Goal: Task Accomplishment & Management: Complete application form

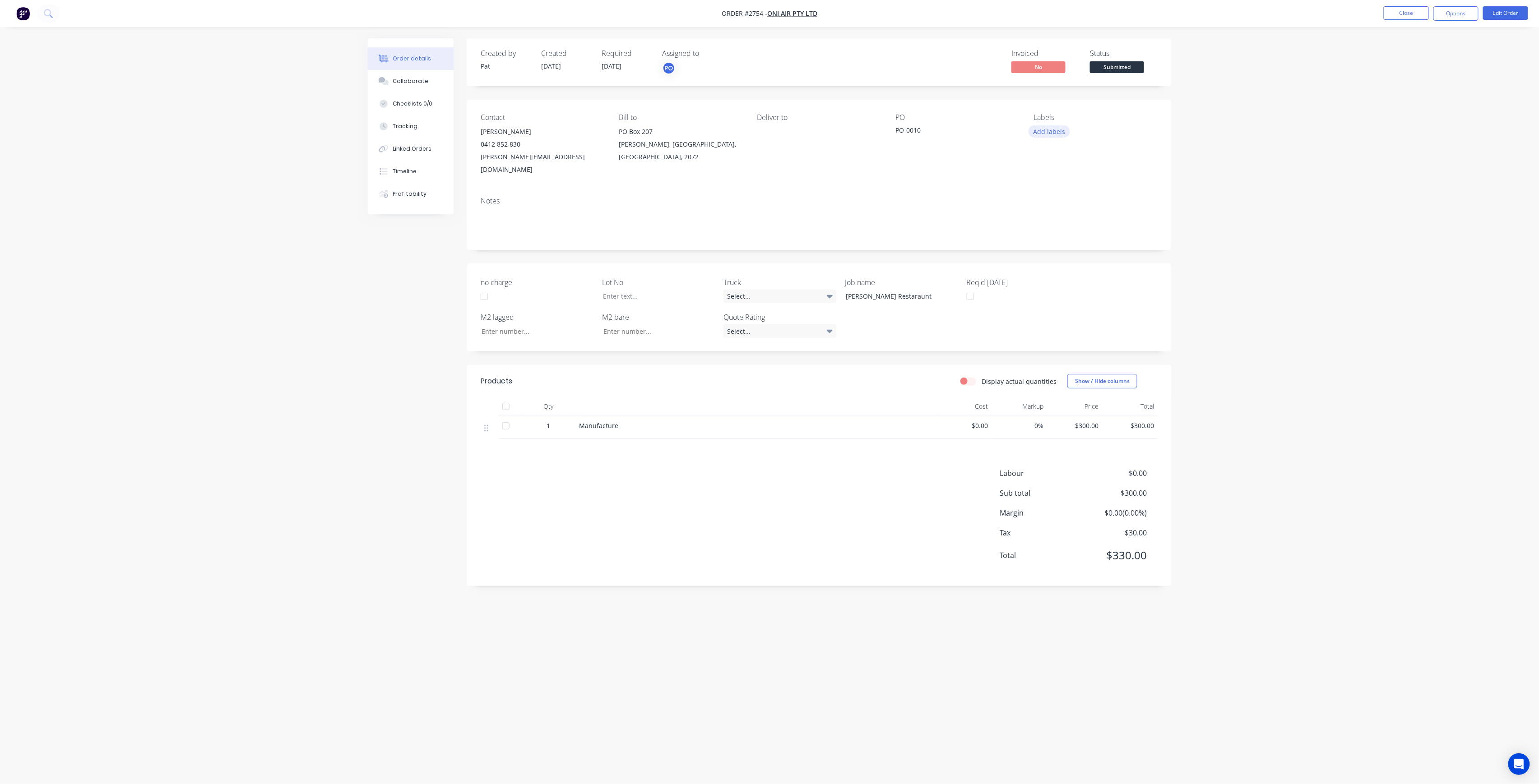
click at [1057, 137] on button "Add labels" at bounding box center [1049, 131] width 41 height 12
click at [1089, 161] on input "text" at bounding box center [1109, 159] width 94 height 18
type input "LOT-317"
click at [1060, 217] on div "LOT-317" at bounding box center [1072, 213] width 29 height 10
click at [661, 290] on div at bounding box center [652, 296] width 113 height 13
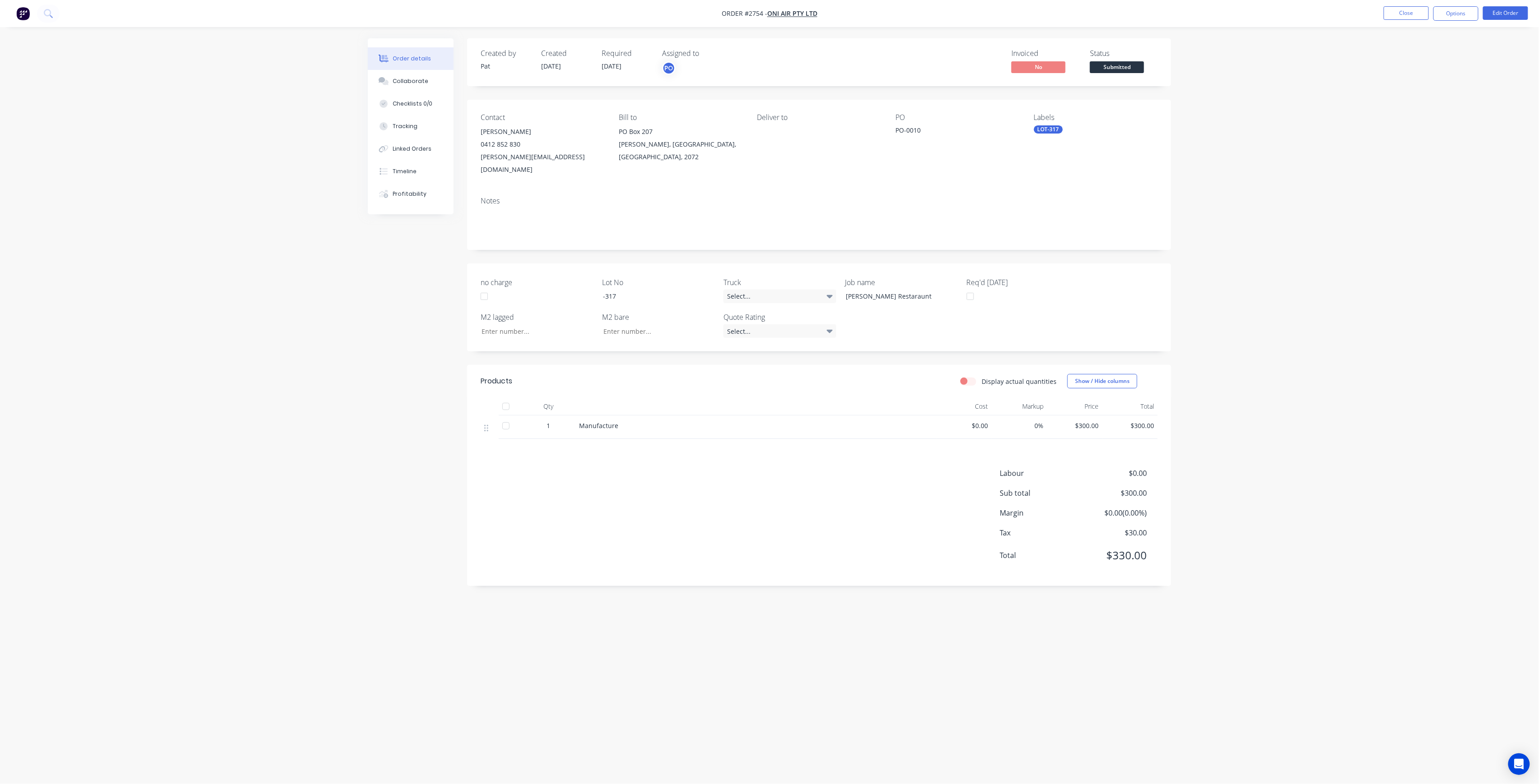
click at [1125, 67] on span "Submitted" at bounding box center [1117, 67] width 54 height 11
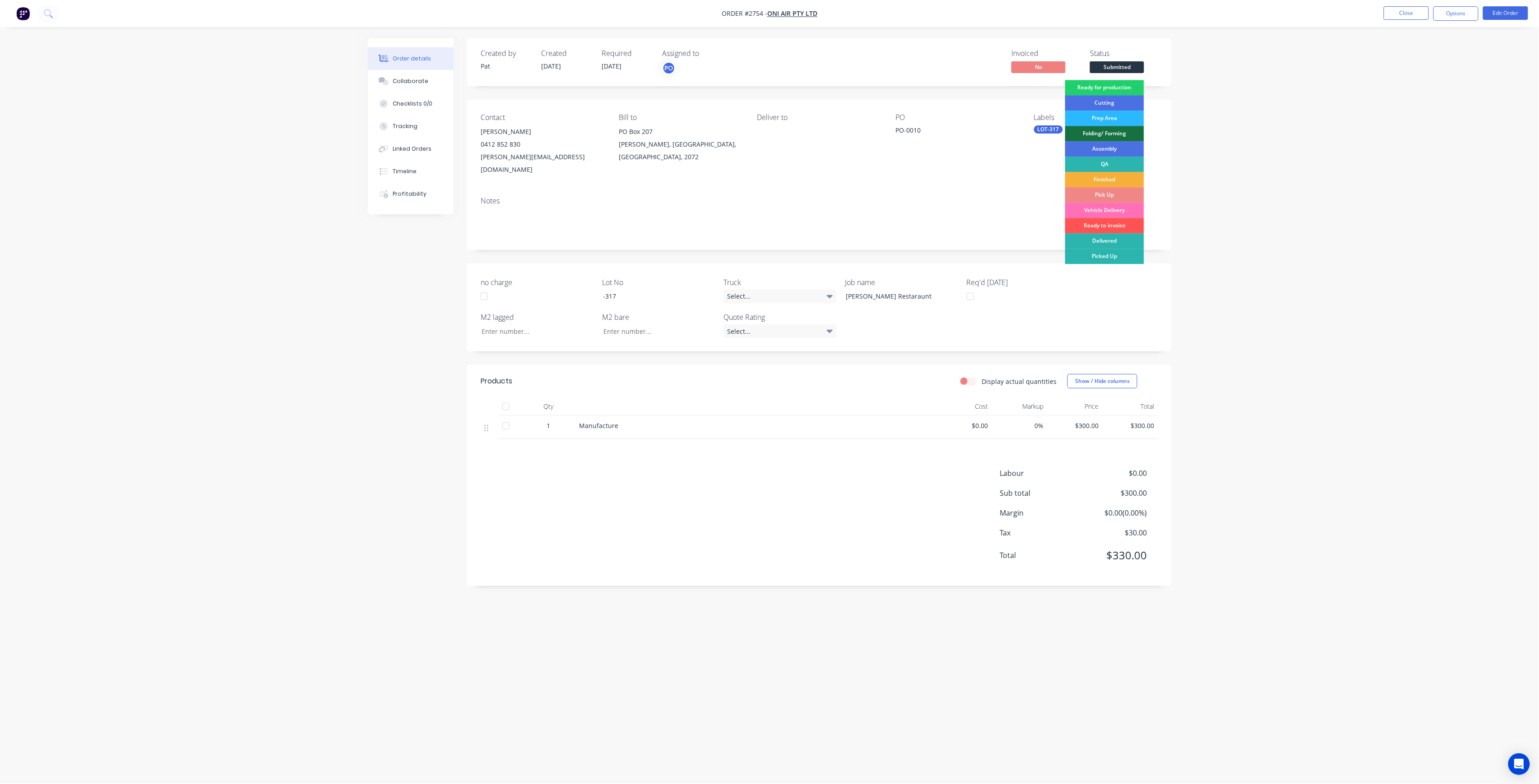
drag, startPoint x: 1133, startPoint y: 85, endPoint x: 1143, endPoint y: 82, distance: 10.4
click at [1132, 85] on div "Ready for production" at bounding box center [1105, 88] width 79 height 16
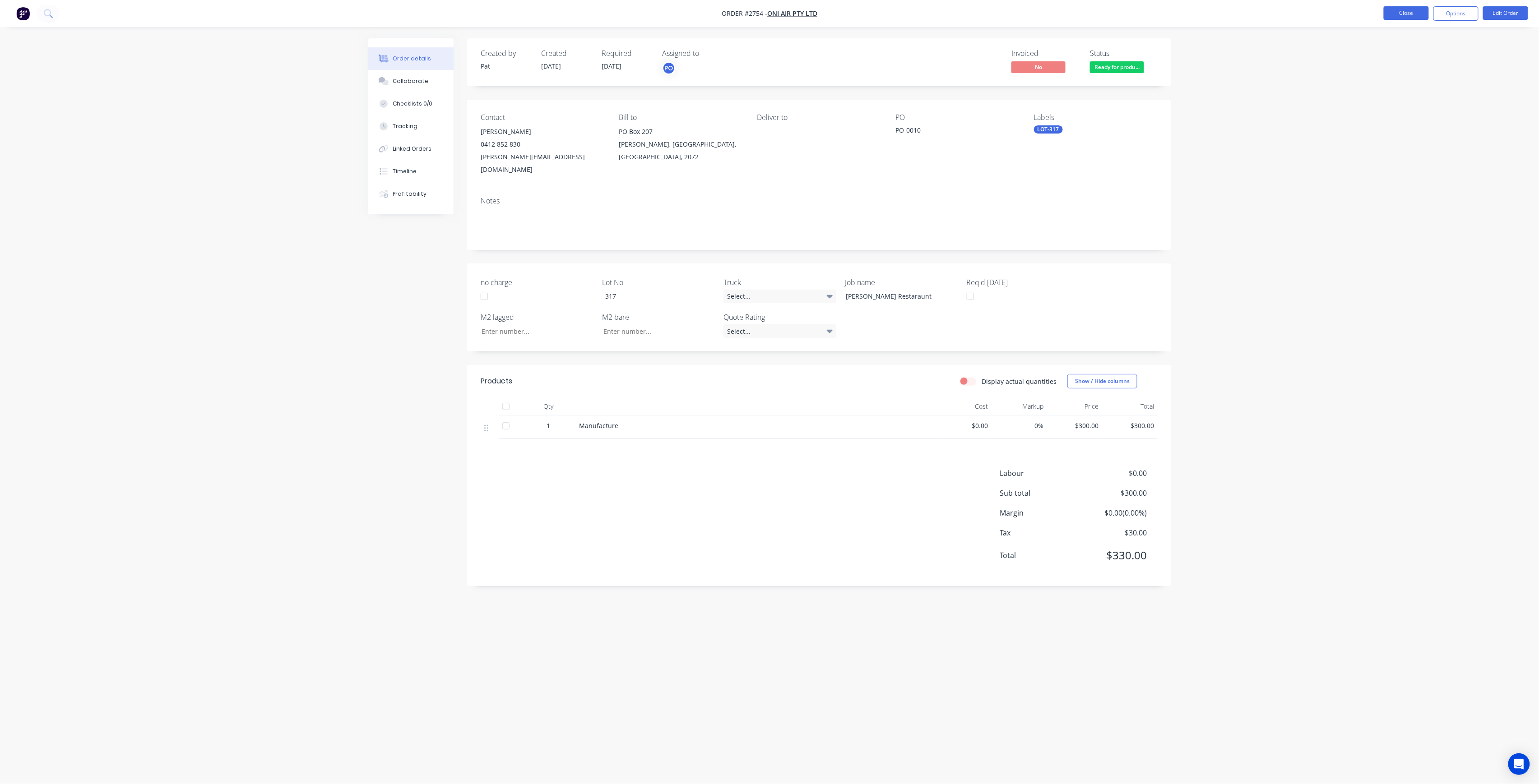
click at [1405, 16] on button "Close" at bounding box center [1406, 13] width 45 height 14
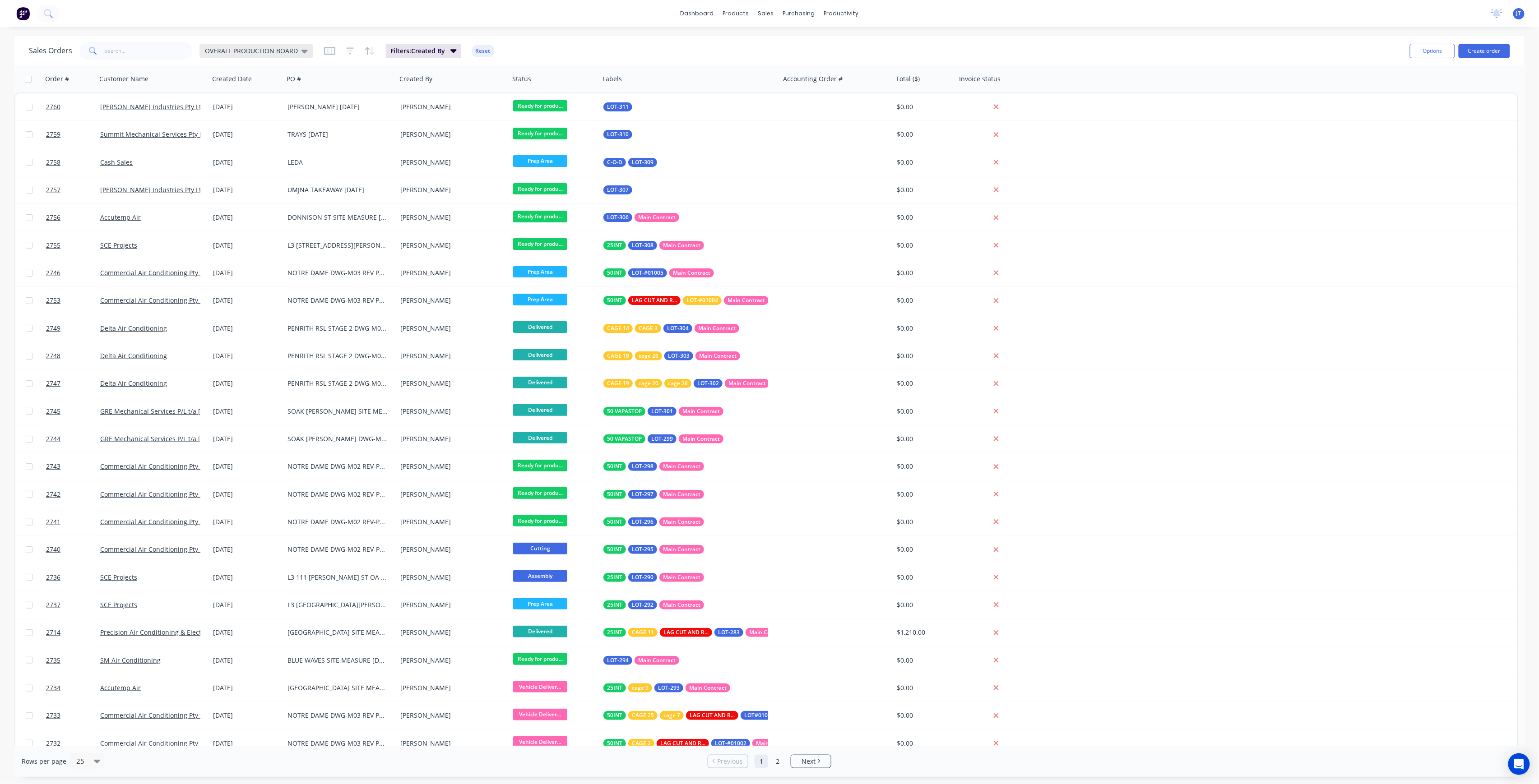
click at [290, 47] on span "OVERALL PRODUCTION BOARD" at bounding box center [252, 51] width 93 height 10
click at [269, 129] on button "None" at bounding box center [253, 127] width 103 height 10
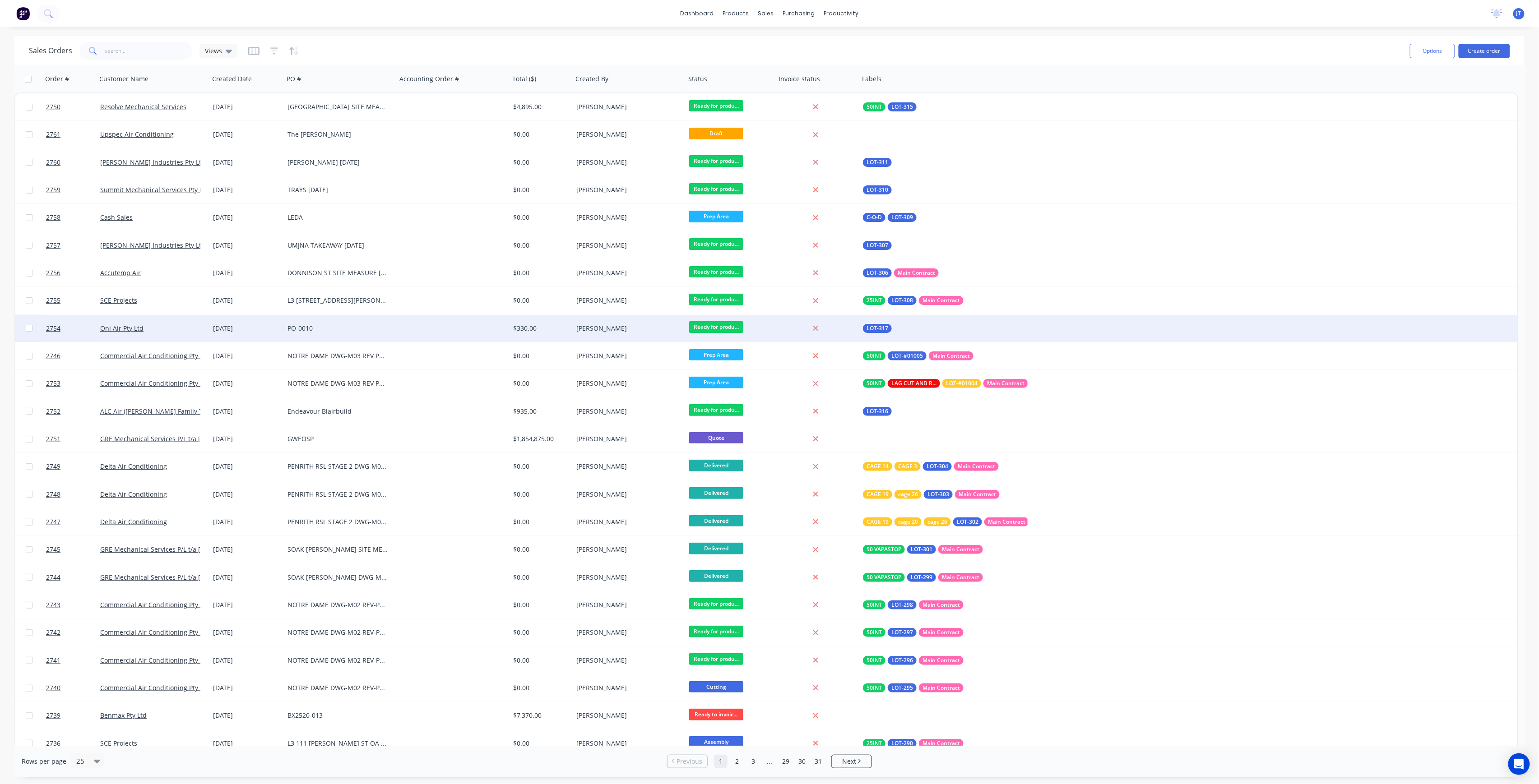
click at [352, 316] on div "PO-0010" at bounding box center [340, 328] width 113 height 27
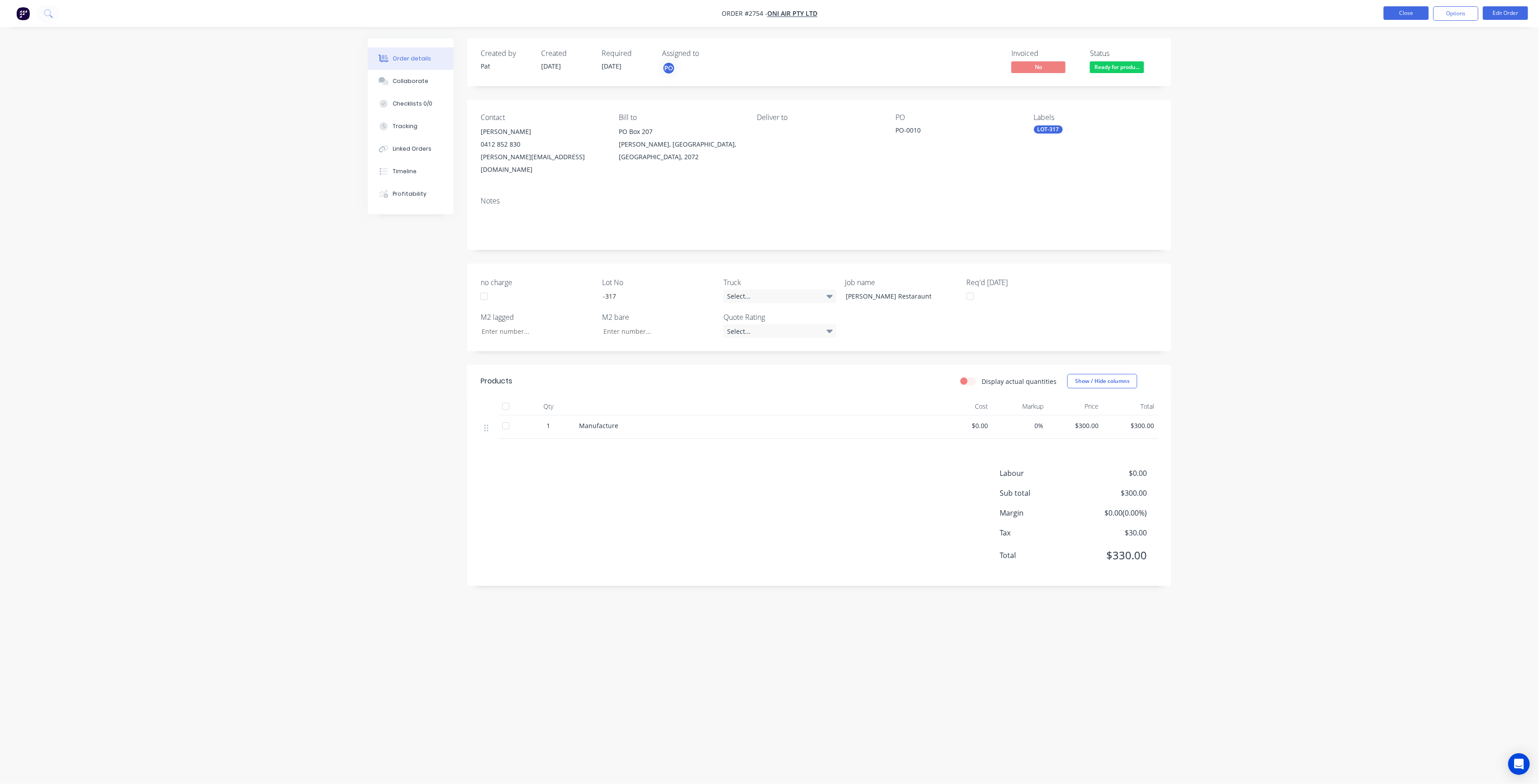
click at [1415, 10] on button "Close" at bounding box center [1406, 13] width 45 height 14
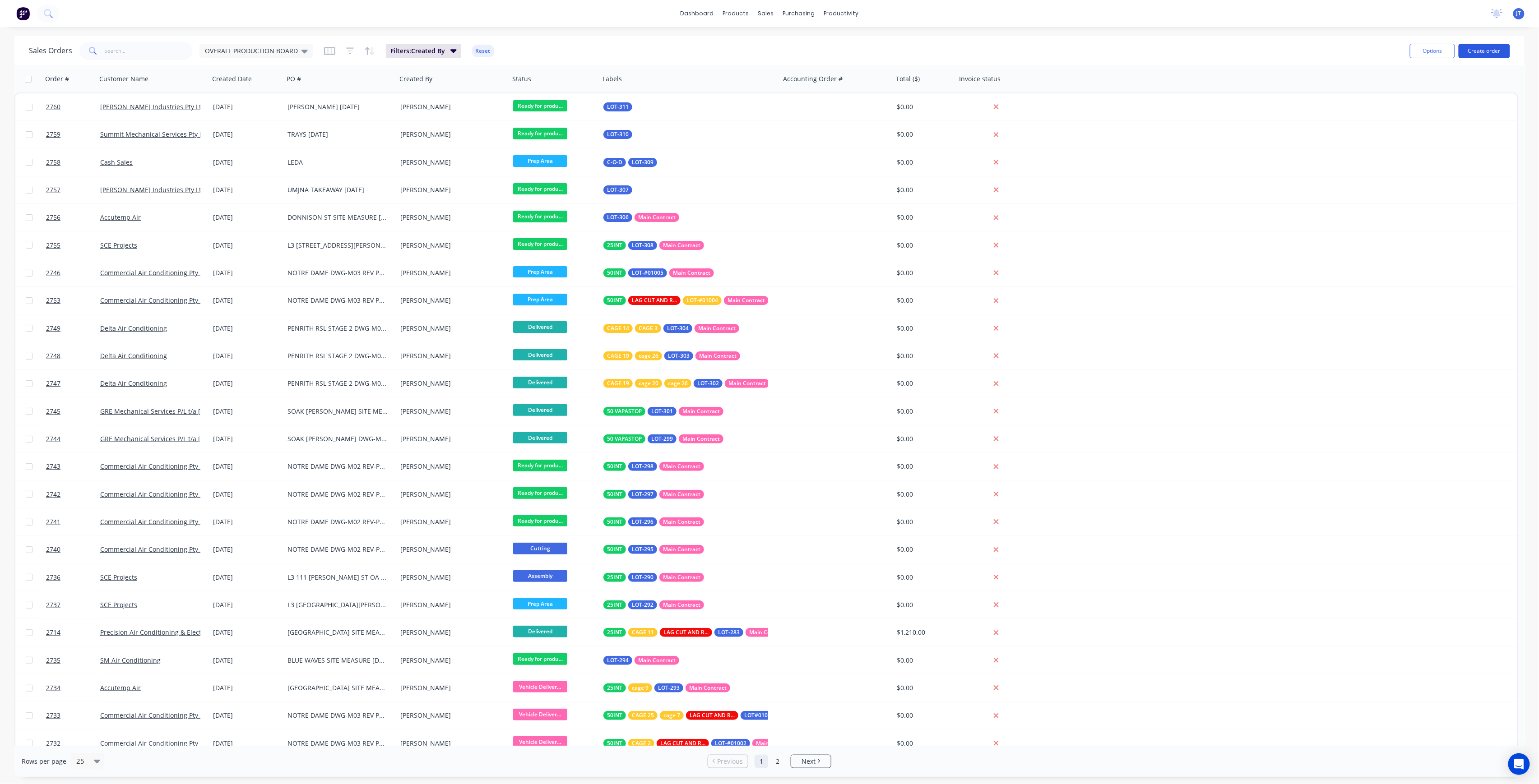
click at [1503, 53] on button "Create order" at bounding box center [1485, 51] width 51 height 14
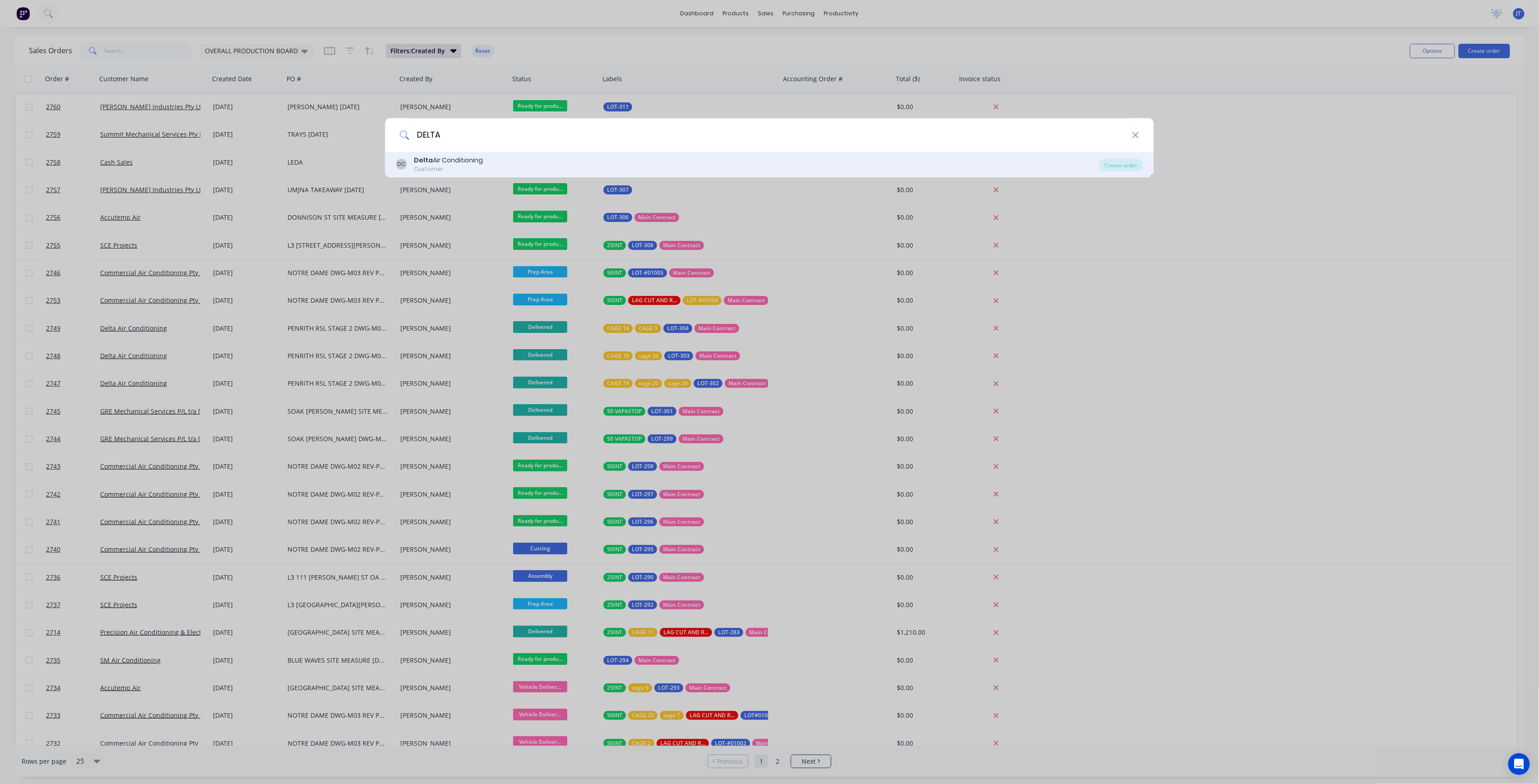
type input "DELTA"
click at [453, 159] on div "Delta Air Conditioning" at bounding box center [449, 161] width 69 height 10
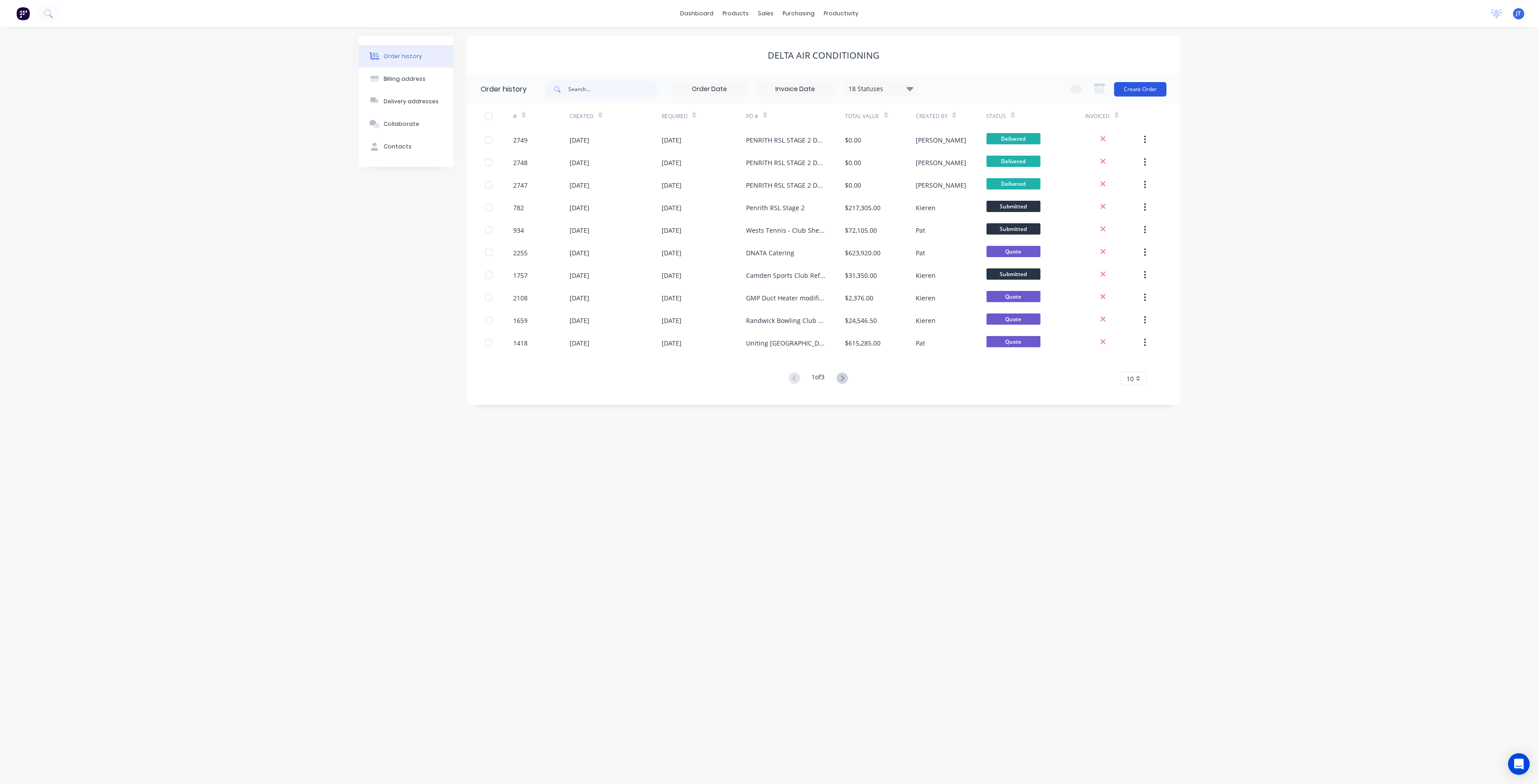
click at [1130, 90] on button "Create Order" at bounding box center [1141, 89] width 53 height 14
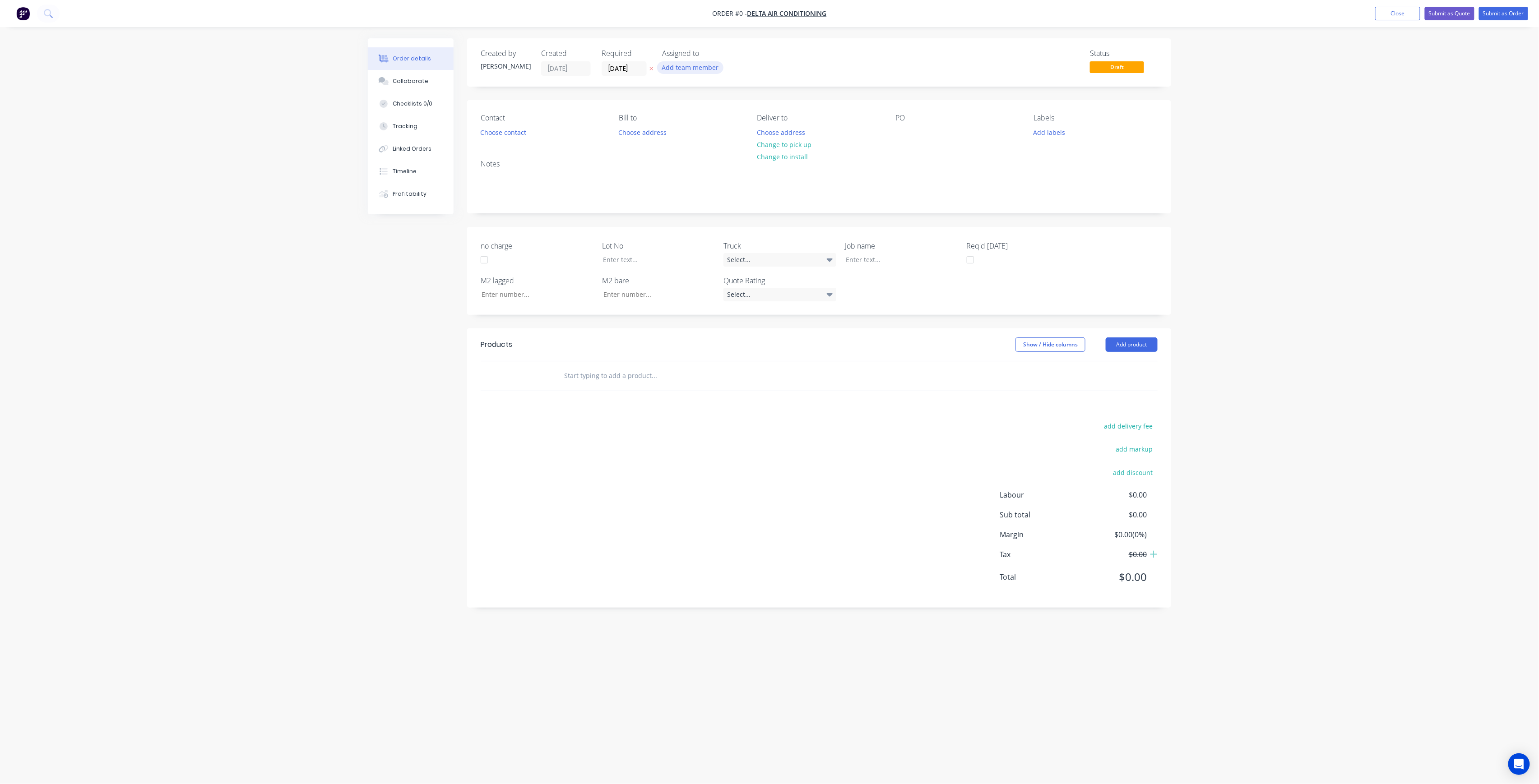
click at [717, 69] on button "Add team member" at bounding box center [690, 67] width 66 height 12
drag, startPoint x: 728, startPoint y: 129, endPoint x: 728, endPoint y: 124, distance: 5.0
click at [728, 127] on button "005APS" at bounding box center [730, 136] width 136 height 18
click at [730, 118] on div "005APS" at bounding box center [735, 118] width 90 height 10
click at [731, 121] on div "[PERSON_NAME] (You)" at bounding box center [735, 118] width 90 height 10
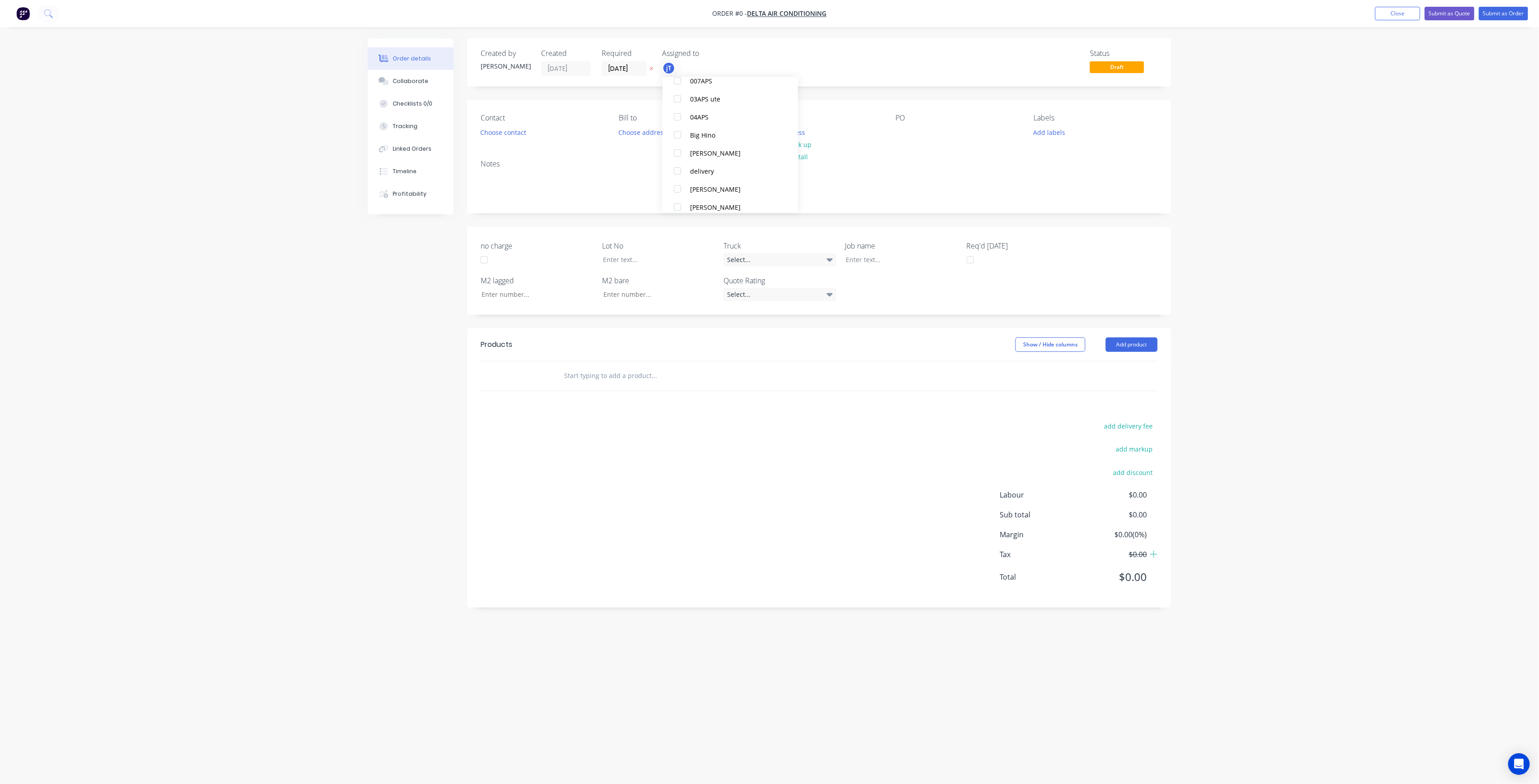
scroll to position [99, 0]
click at [744, 182] on div "[PERSON_NAME]" at bounding box center [735, 181] width 90 height 10
click at [902, 53] on div "Order details Collaborate Checklists 0/0 Tracking Linked Orders Timeline Profit…" at bounding box center [770, 374] width 821 height 673
click at [667, 131] on button "Choose address" at bounding box center [642, 132] width 58 height 12
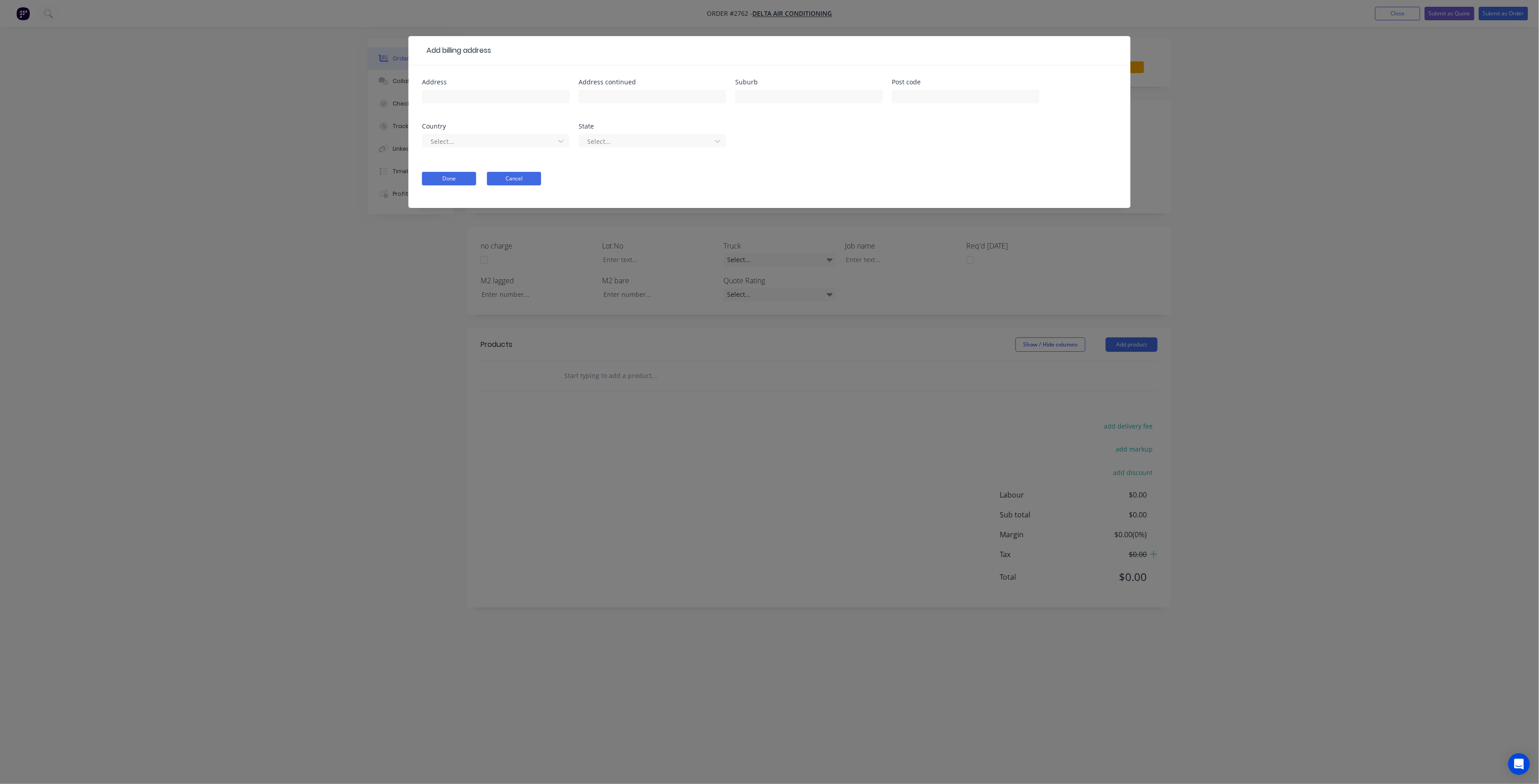
click at [537, 175] on button "Cancel" at bounding box center [514, 179] width 54 height 14
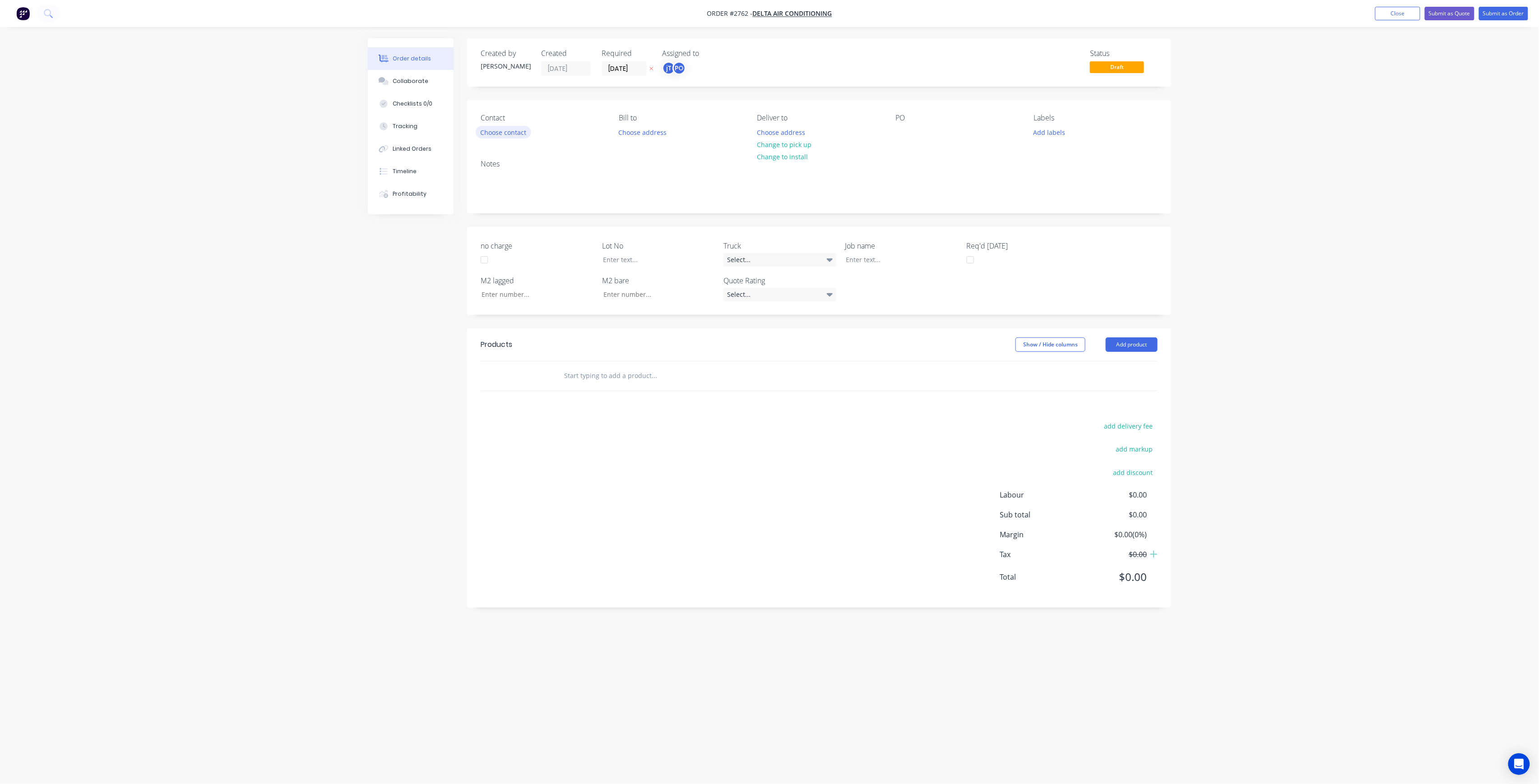
click at [526, 137] on button "Choose contact" at bounding box center [503, 132] width 56 height 12
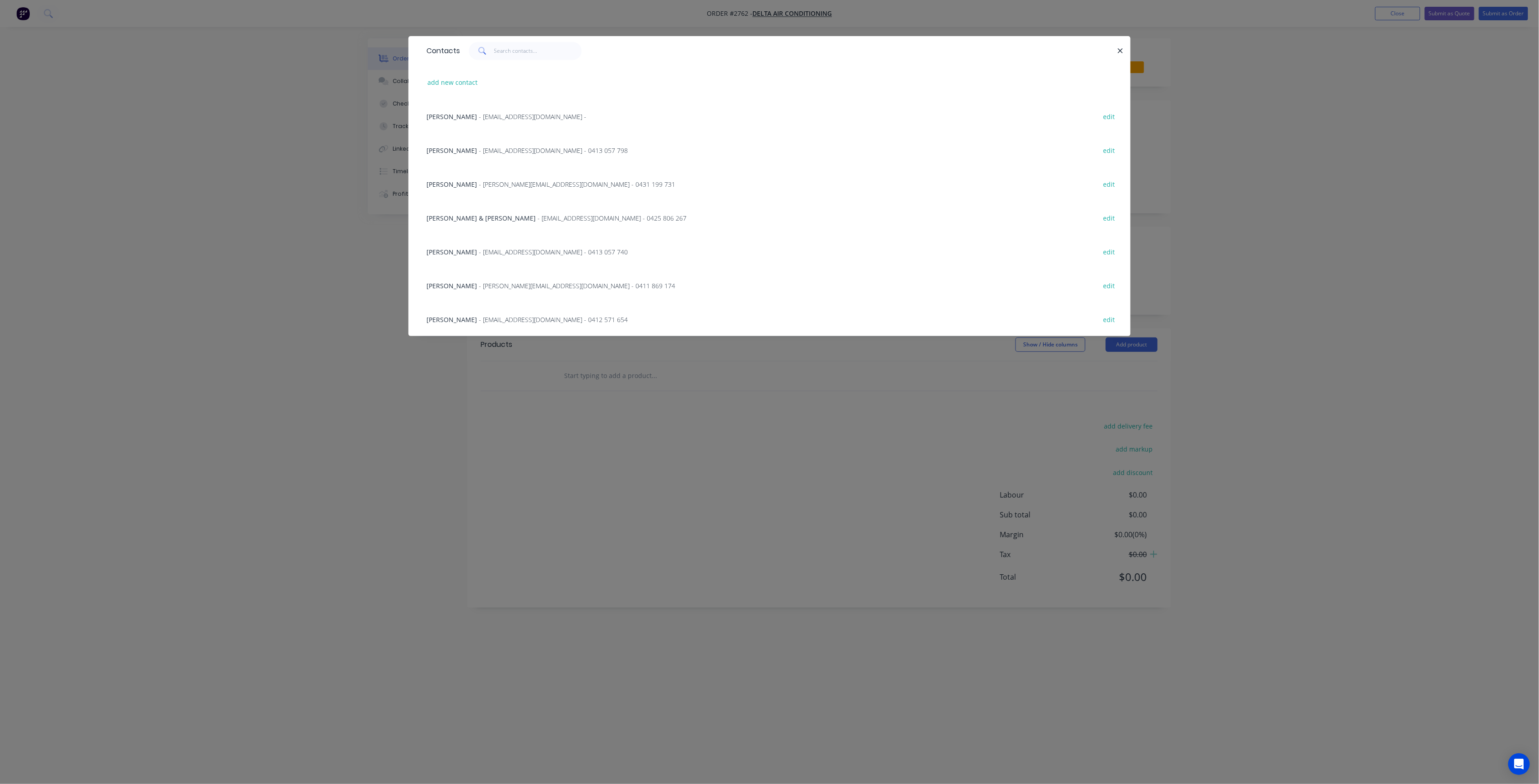
click at [324, 238] on div "Contacts add new contact Nita Galchar - nitag@deltaair.com.au - edit Barrie Coo…" at bounding box center [770, 392] width 1539 height 784
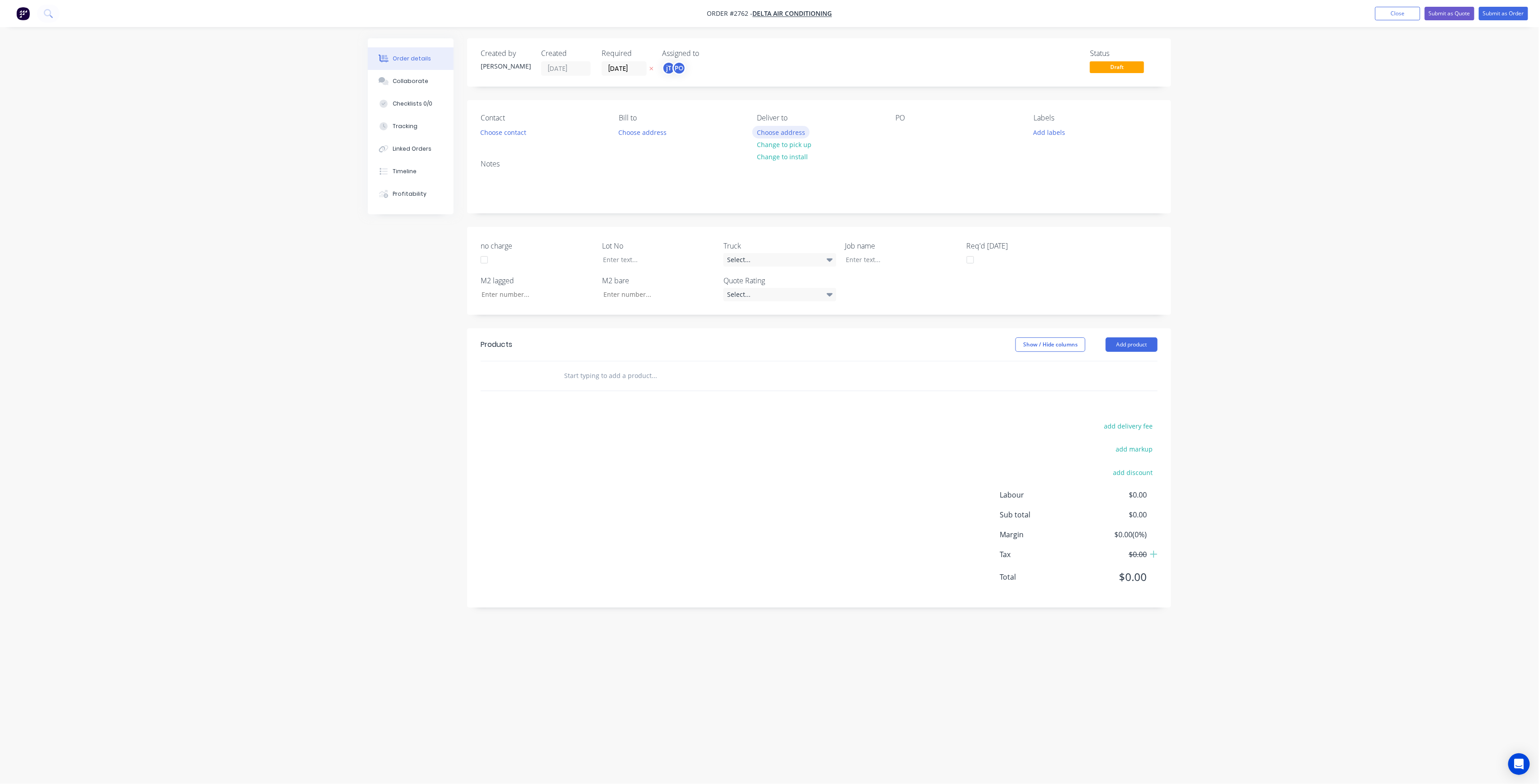
click at [802, 133] on button "Choose address" at bounding box center [781, 132] width 58 height 12
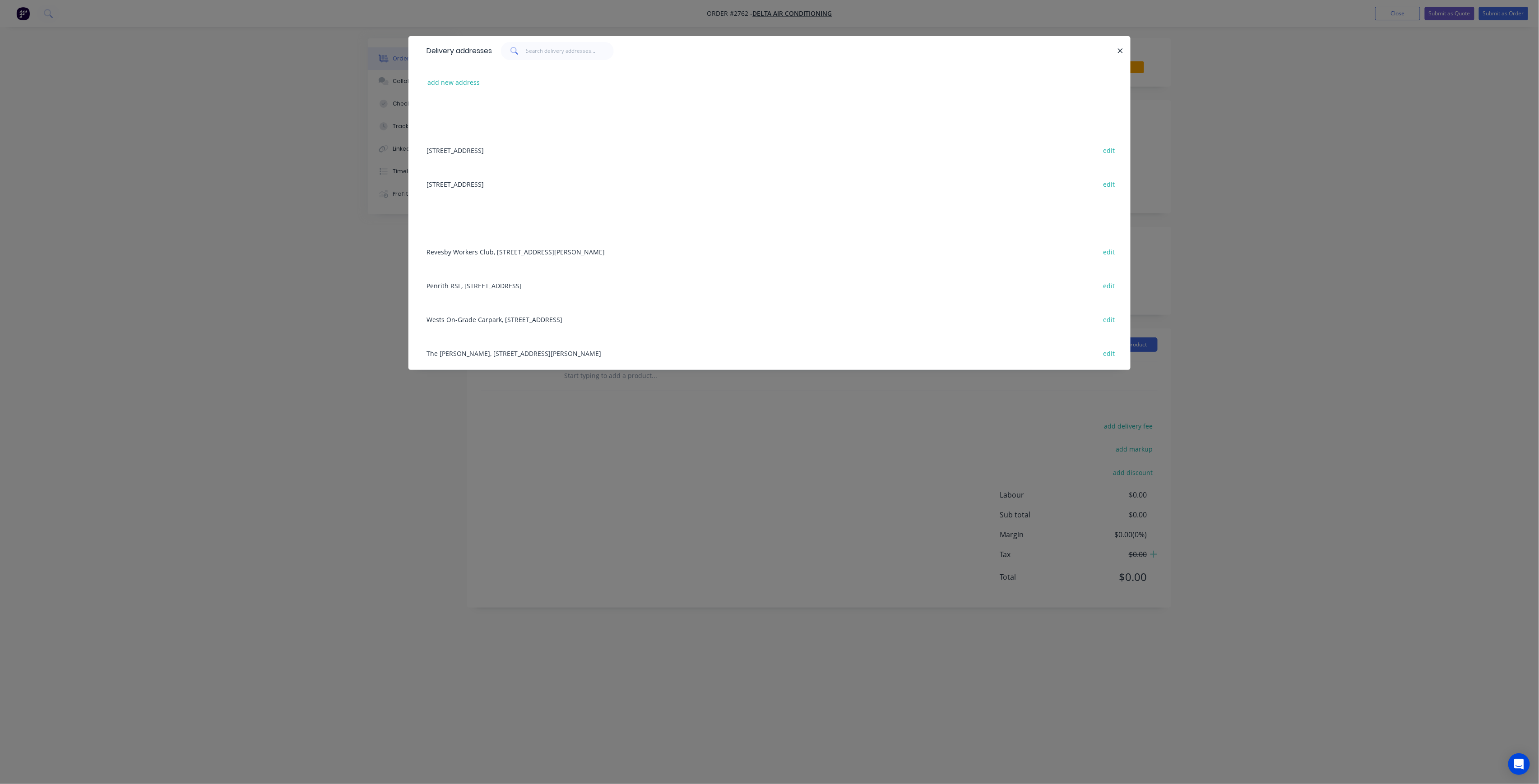
click at [544, 287] on div "Penrith RSL, 8 Tinsdale St, Penrith, New South Wales, Australia, 2750 edit" at bounding box center [769, 285] width 695 height 34
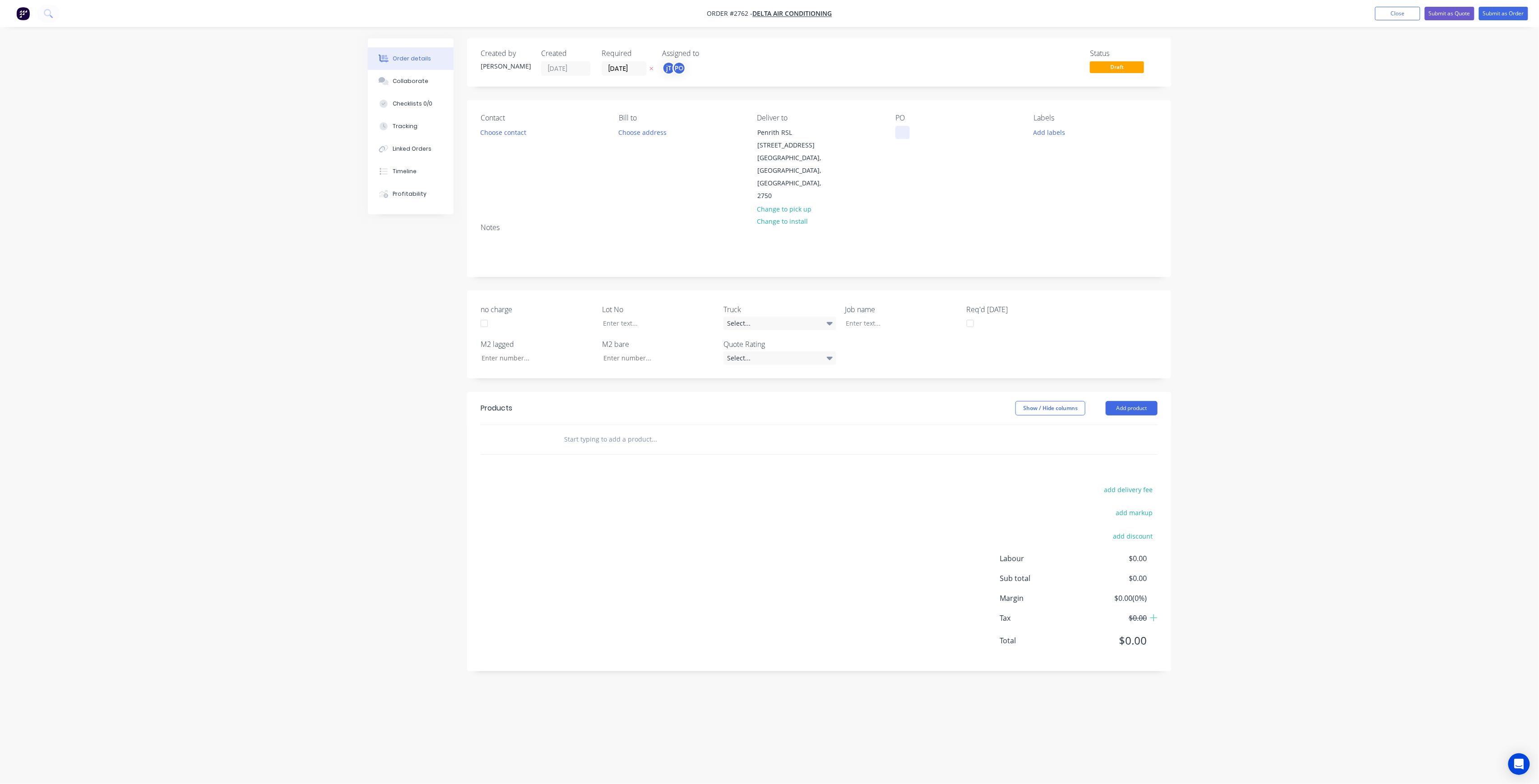
click at [903, 130] on div at bounding box center [903, 133] width 14 height 13
click at [634, 316] on div at bounding box center [652, 323] width 113 height 13
click at [1036, 134] on button "Add labels" at bounding box center [1049, 132] width 41 height 12
click at [1092, 157] on input "text" at bounding box center [1109, 159] width 94 height 18
type input "LOT-318"
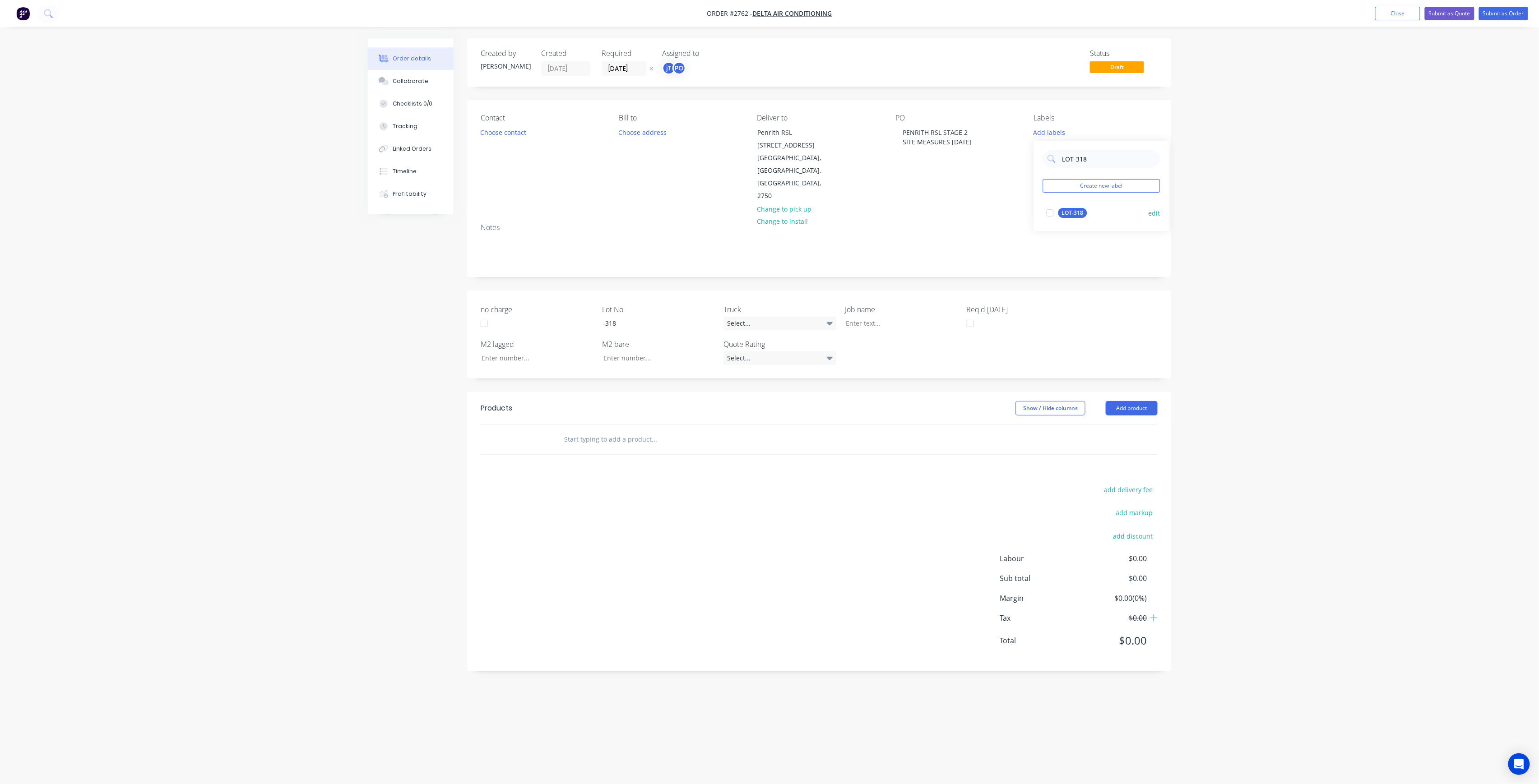
click at [1078, 215] on div "LOT-318" at bounding box center [1072, 213] width 29 height 10
click at [1180, 211] on div "Order details Collaborate Checklists 0/0 Tracking Linked Orders Timeline Profit…" at bounding box center [770, 374] width 821 height 673
click at [1056, 131] on div "LOT-318" at bounding box center [1049, 130] width 29 height 8
click at [1084, 147] on input "LOT-318" at bounding box center [1109, 155] width 94 height 18
click at [1085, 147] on input "LOT-318" at bounding box center [1109, 155] width 94 height 18
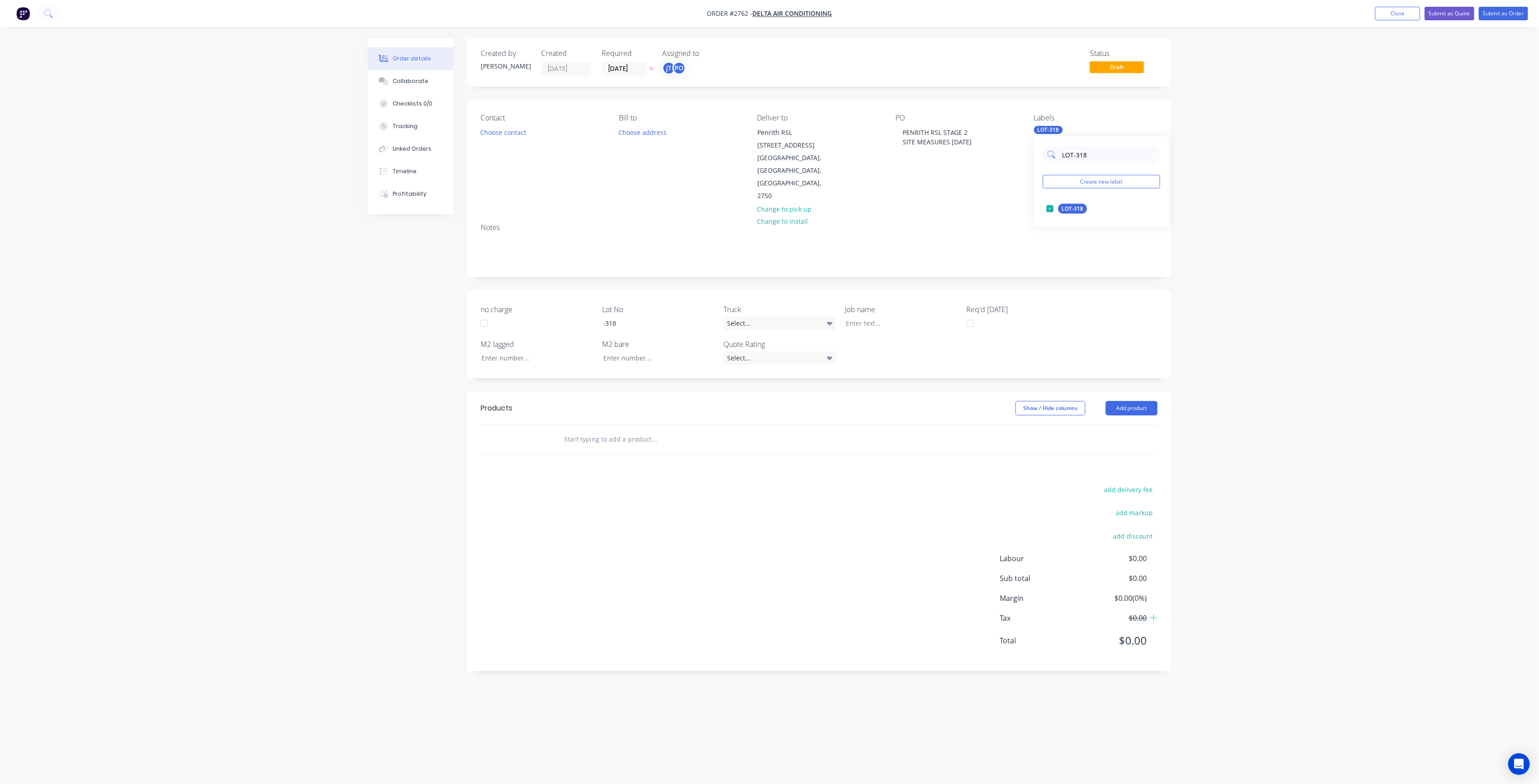
click at [1087, 147] on input "LOT-318" at bounding box center [1109, 155] width 94 height 18
click at [1092, 150] on input "LOT-318" at bounding box center [1109, 155] width 94 height 18
click at [1092, 150] on input "LOT-318" at bounding box center [1109, 155] width 94 height 18
click at [1077, 211] on div "100INT" at bounding box center [1071, 208] width 26 height 10
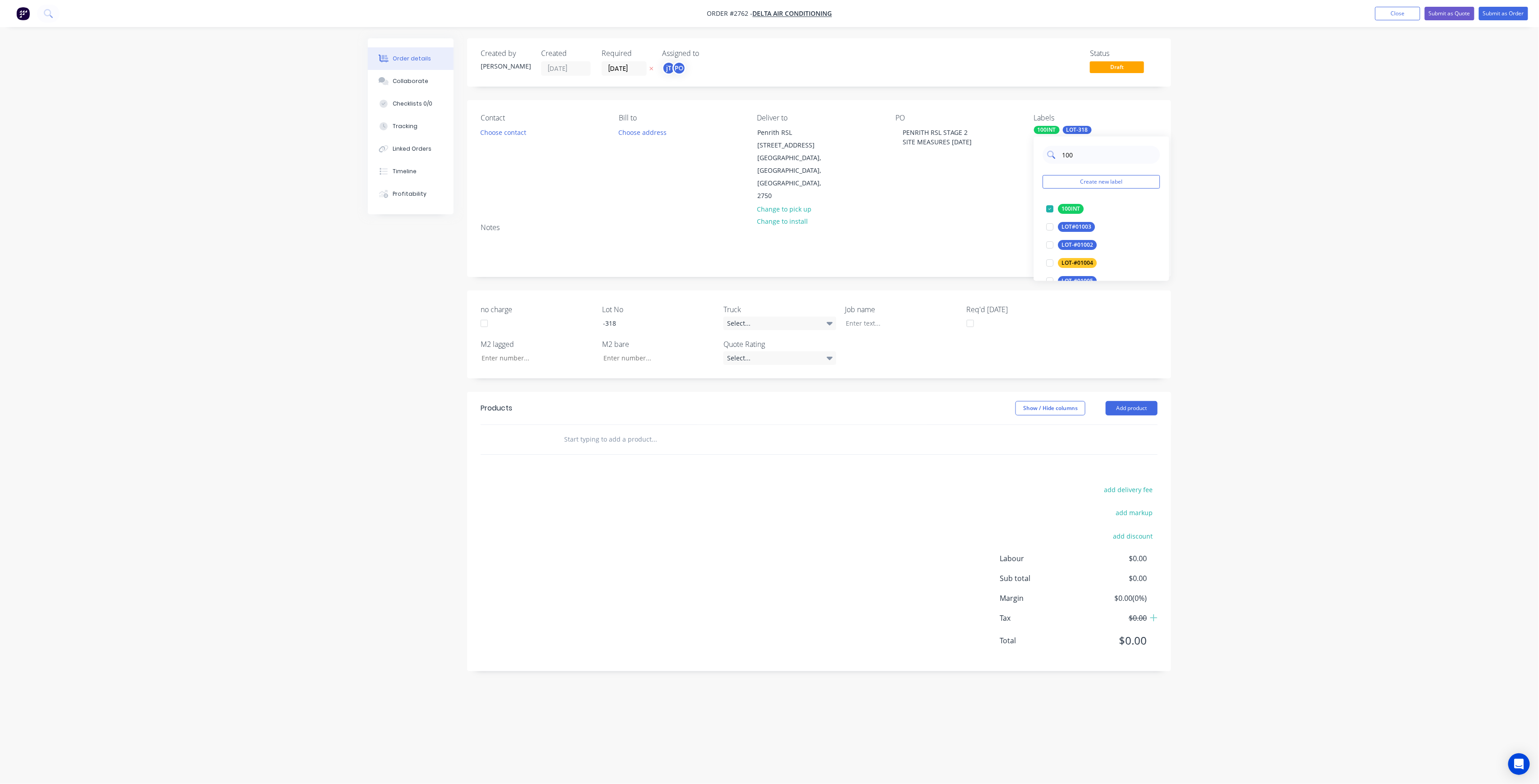
click at [1088, 150] on input "100" at bounding box center [1109, 155] width 94 height 18
type input "MAIN"
click at [1060, 215] on button "Main Contract" at bounding box center [1075, 208] width 64 height 13
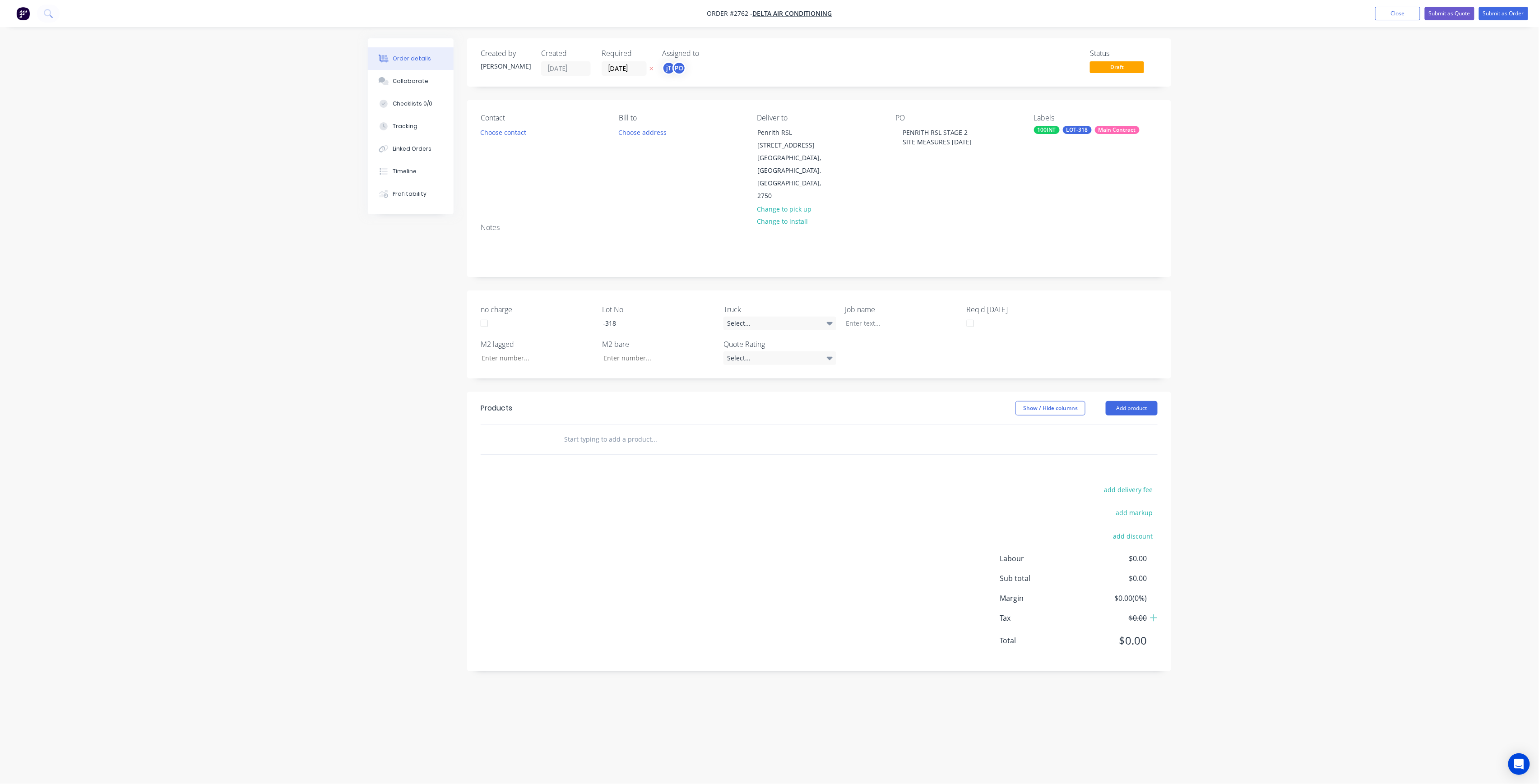
click at [1262, 191] on div "Order details Collaborate Checklists 0/0 Tracking Linked Orders Timeline Profit…" at bounding box center [770, 392] width 1539 height 784
click at [787, 431] on div at bounding box center [691, 439] width 271 height 18
click at [643, 431] on input "text" at bounding box center [654, 439] width 180 height 18
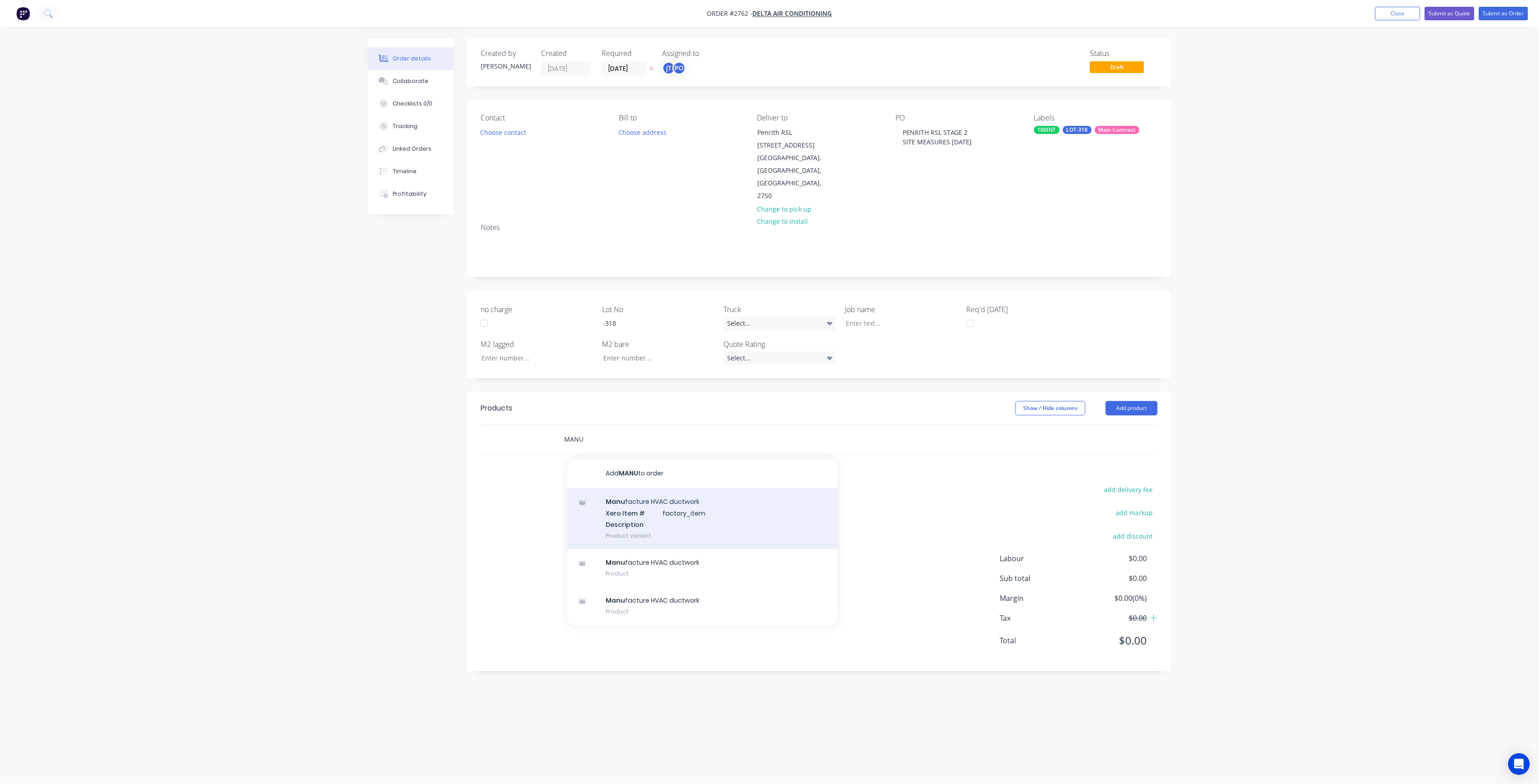
type input "MANU"
click at [663, 488] on div "Manu facture HVAC ductwork Xero Item # factory_item Description Product variant" at bounding box center [703, 518] width 271 height 61
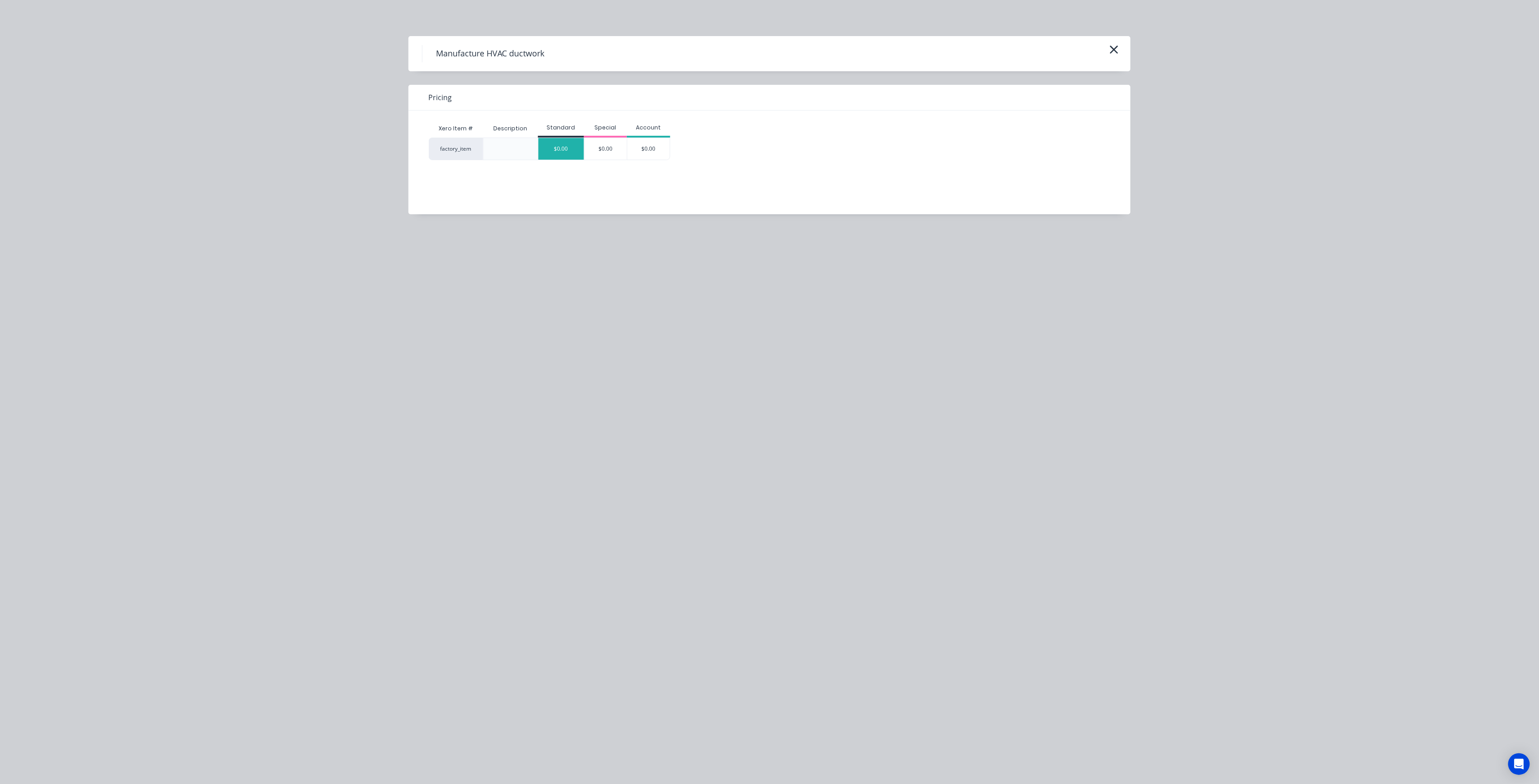
click at [556, 157] on div "$0.00" at bounding box center [561, 149] width 45 height 21
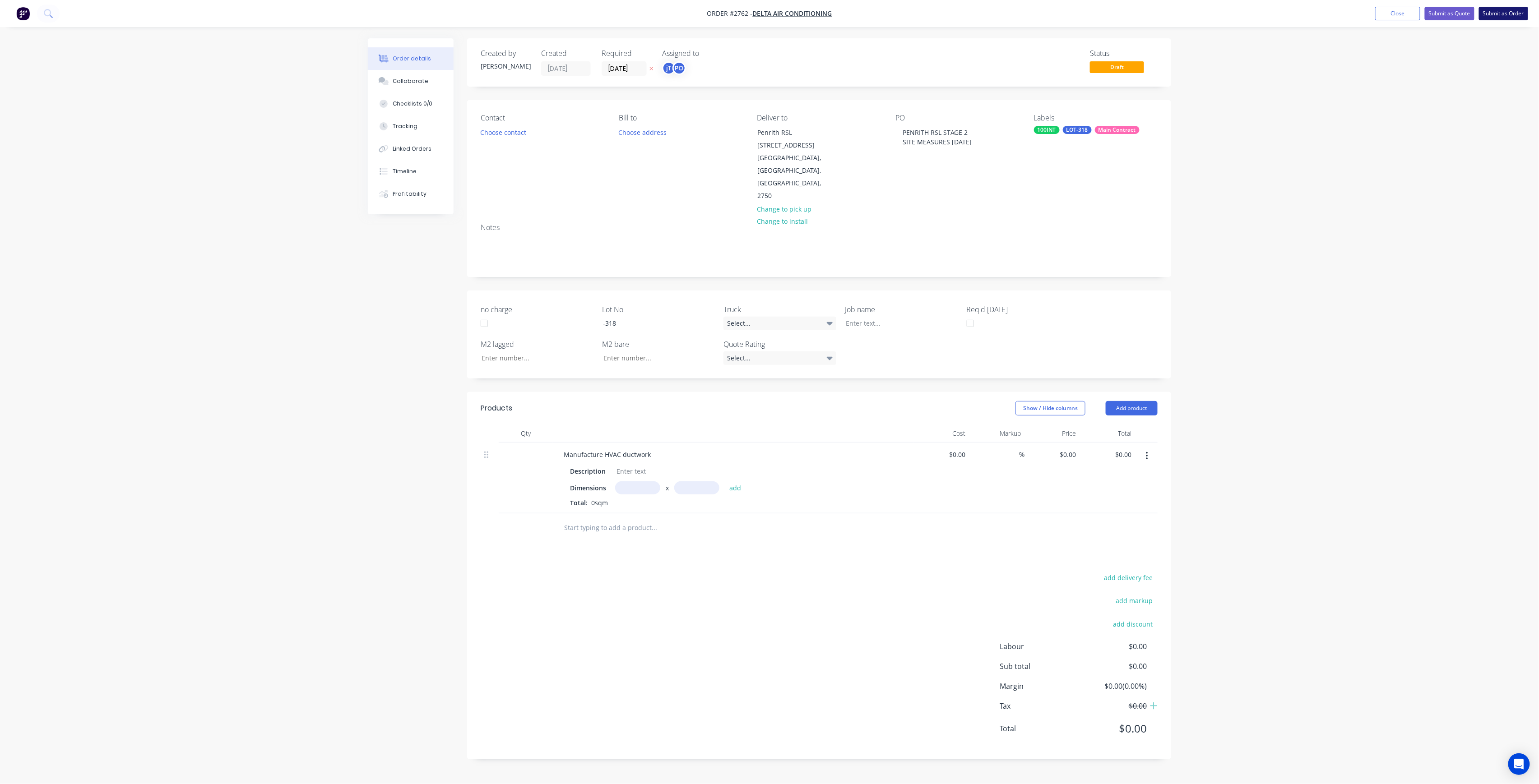
click at [1500, 14] on button "Submit as Order" at bounding box center [1504, 13] width 49 height 14
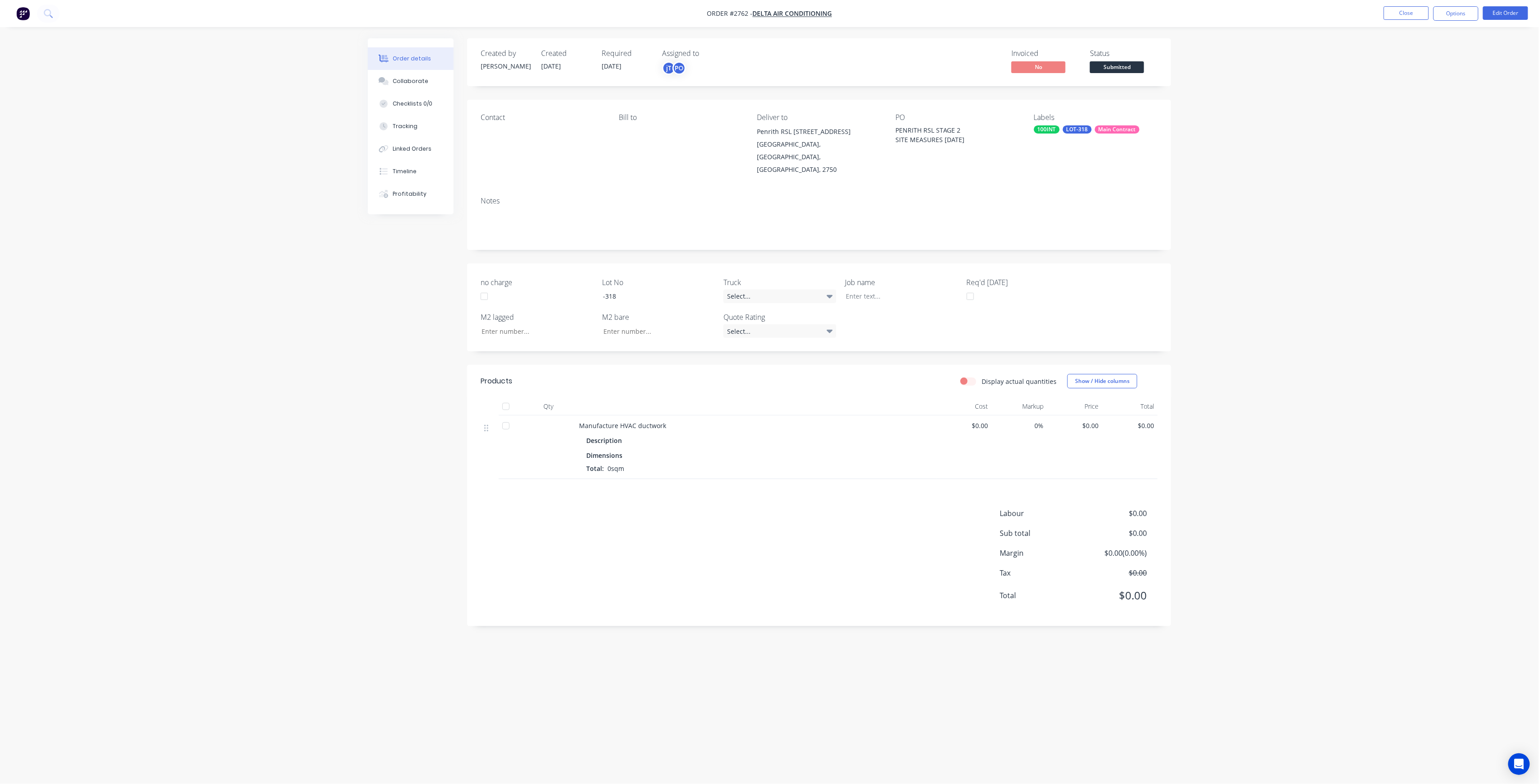
click at [1094, 69] on span "Submitted" at bounding box center [1117, 67] width 54 height 11
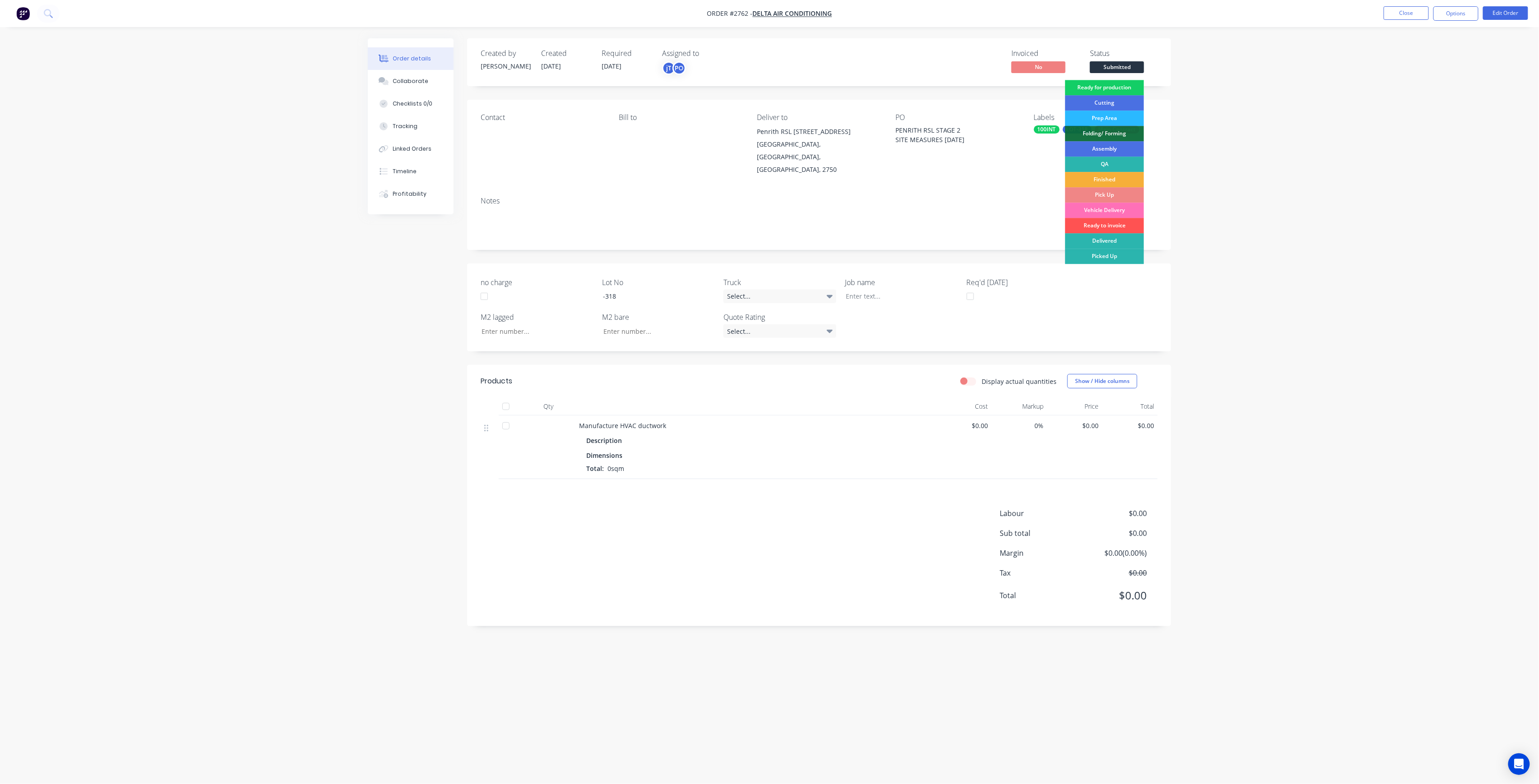
click at [1106, 92] on div "Ready for production" at bounding box center [1105, 88] width 79 height 16
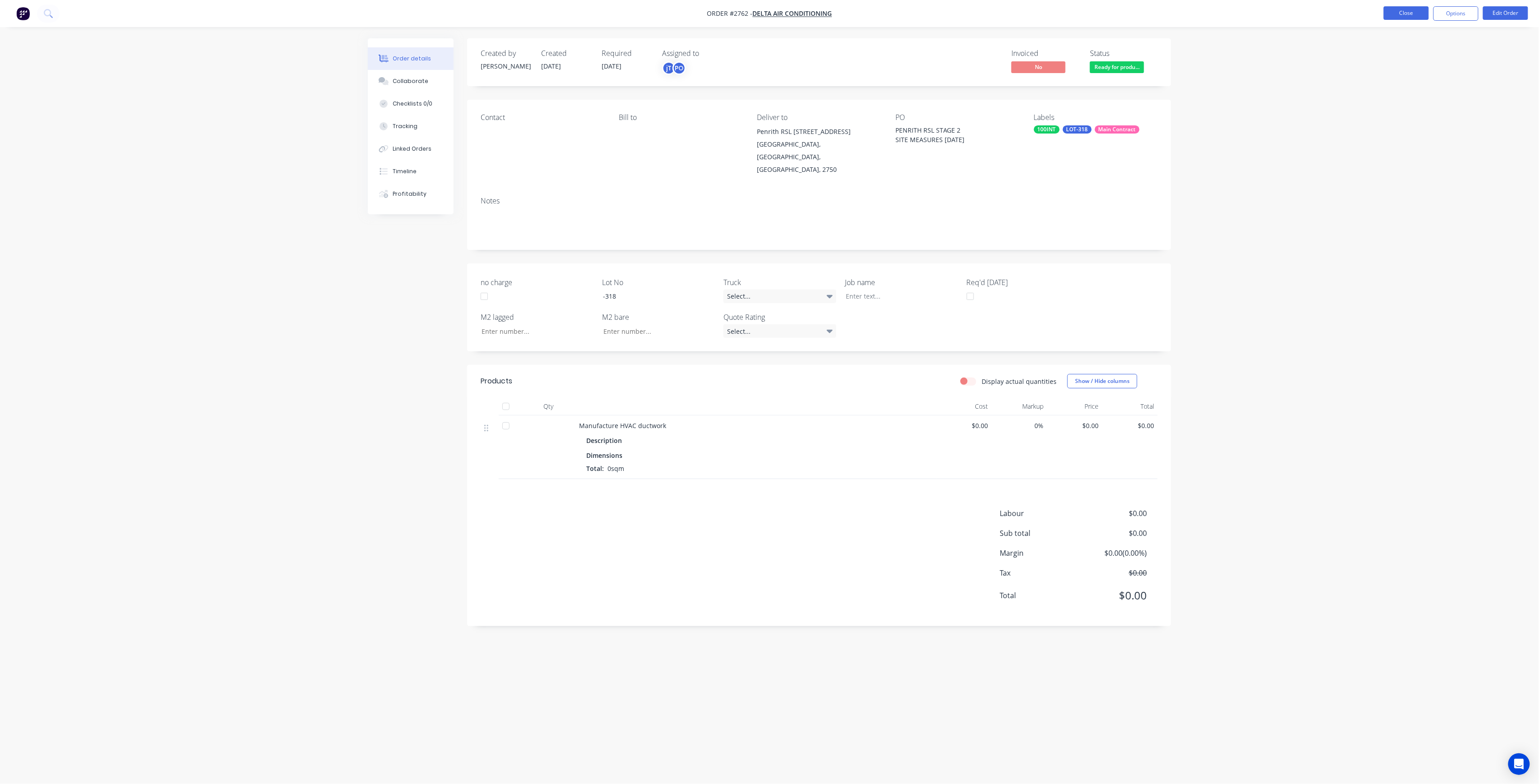
click at [1415, 16] on button "Close" at bounding box center [1406, 13] width 45 height 14
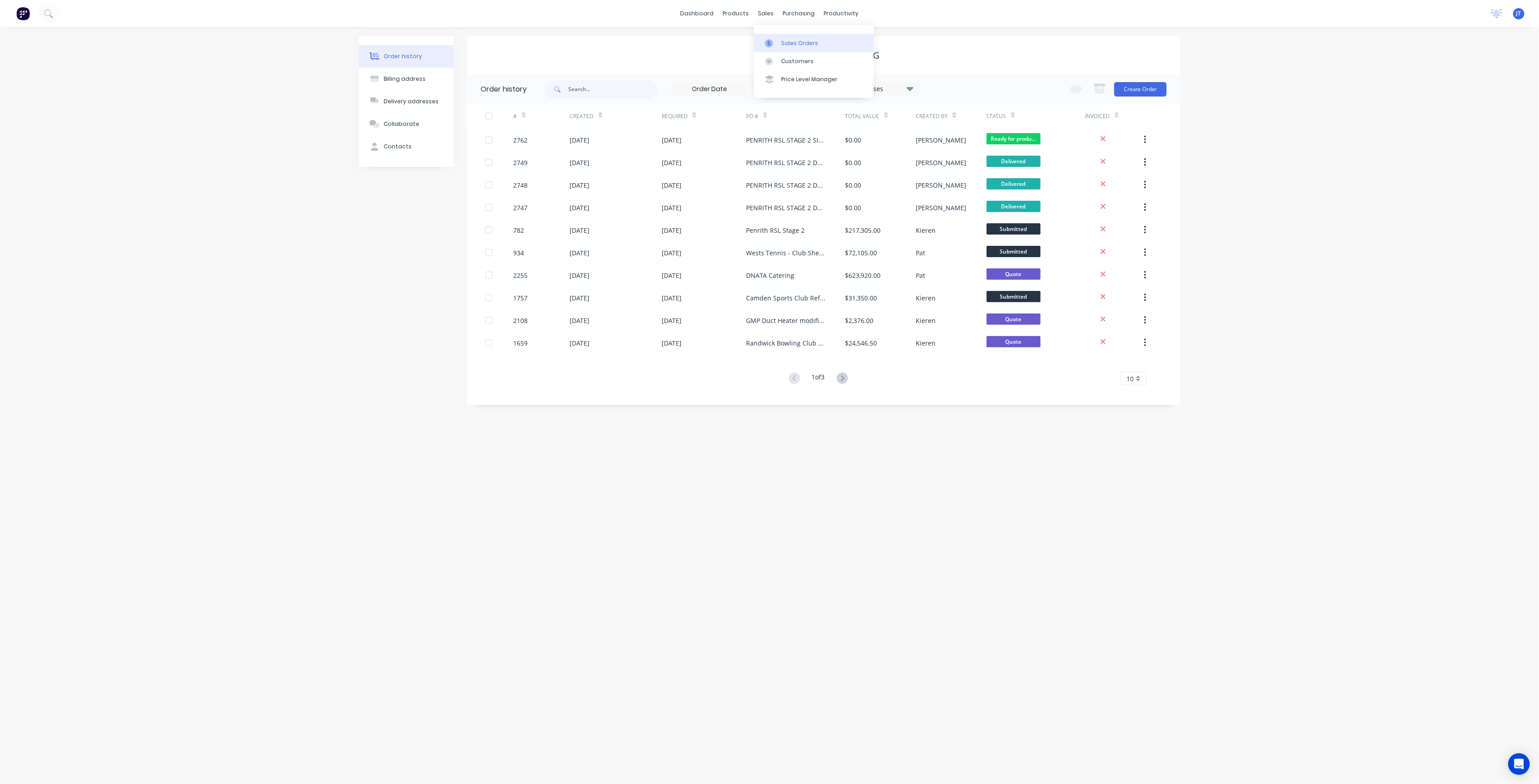
click at [776, 41] on div at bounding box center [771, 44] width 14 height 8
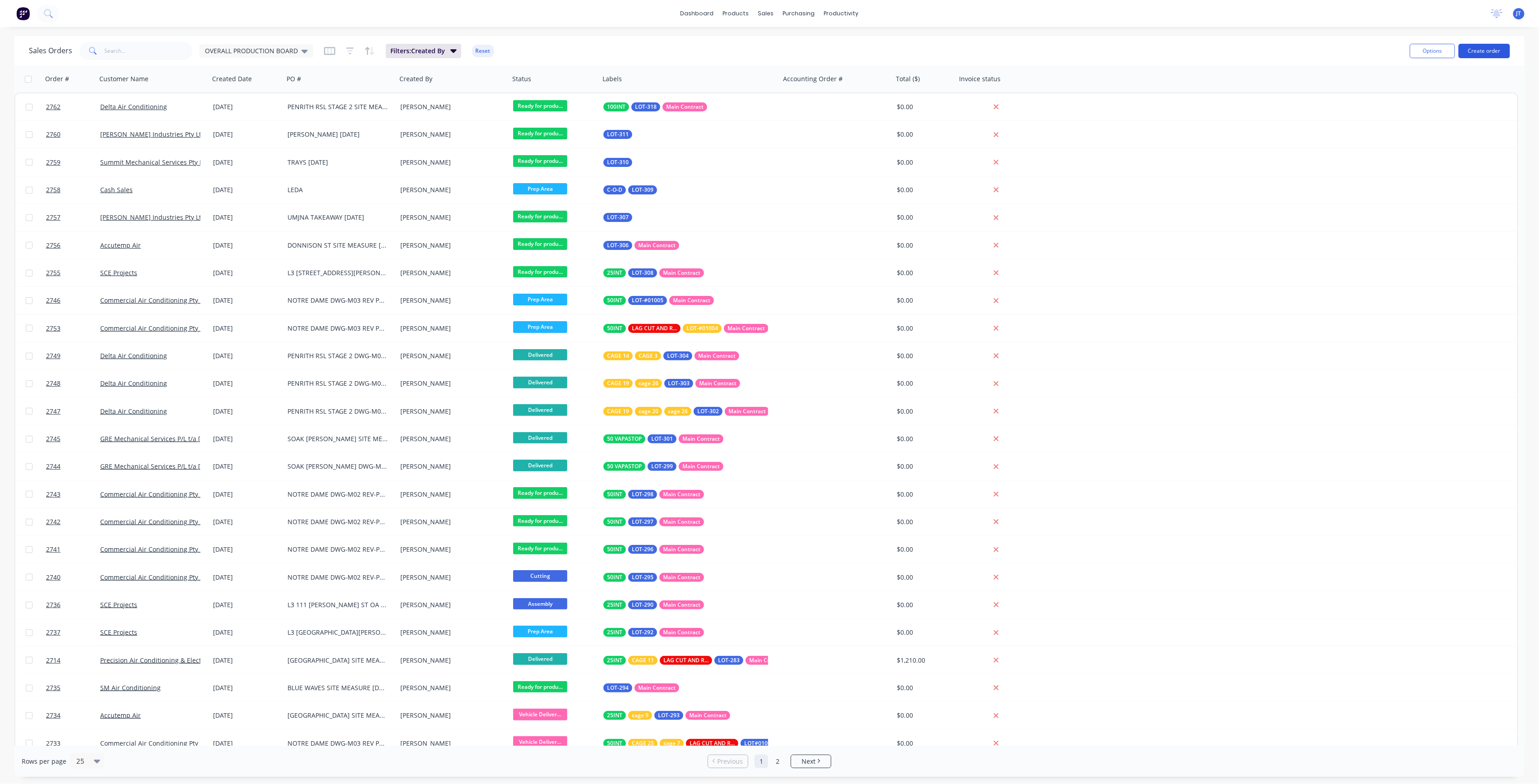
drag, startPoint x: 0, startPoint y: 0, endPoint x: 1493, endPoint y: 51, distance: 1493.9
click at [1493, 51] on button "Create order" at bounding box center [1485, 51] width 51 height 14
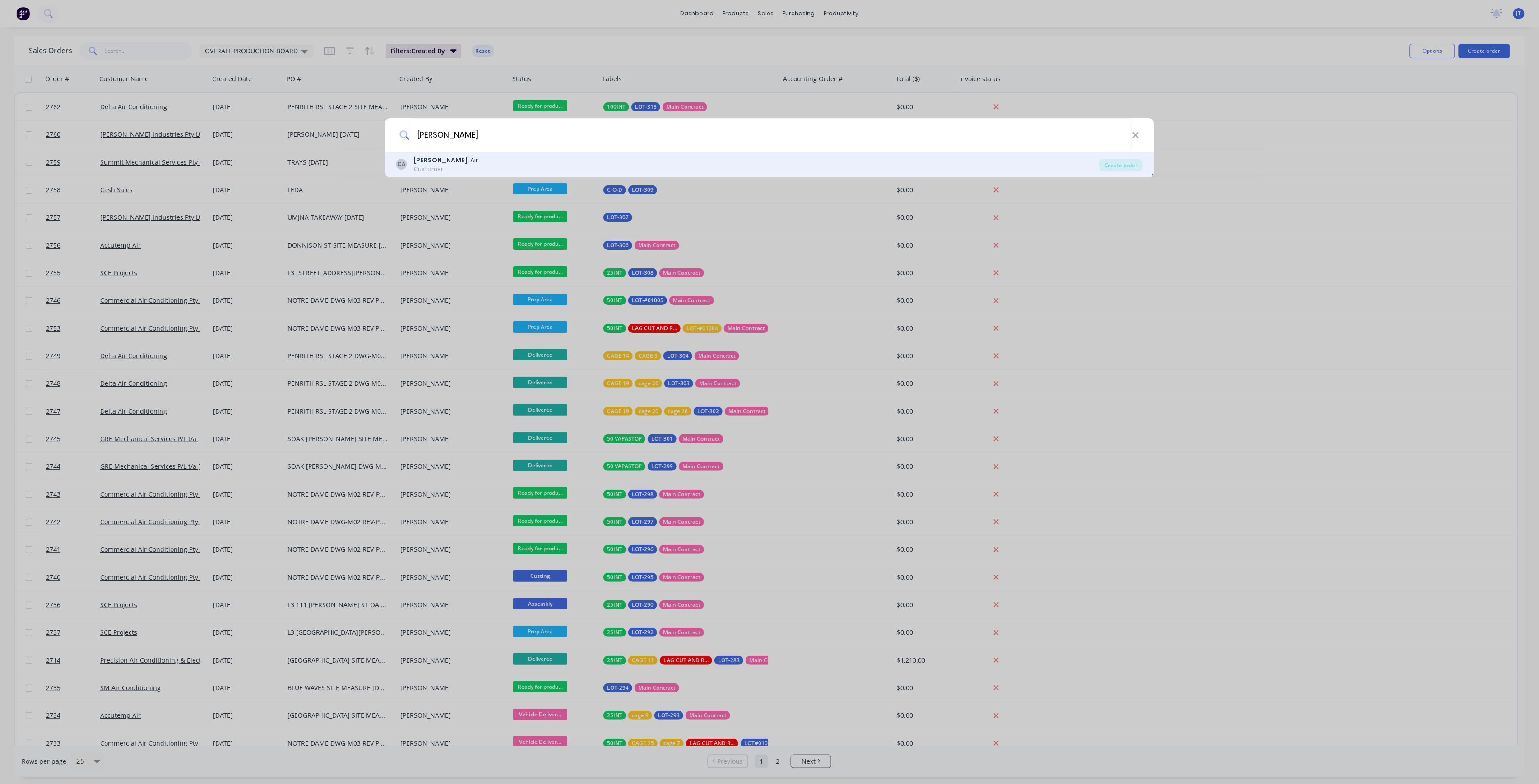
type input "[PERSON_NAME]"
click at [883, 167] on div "CA [PERSON_NAME] l Air Customer" at bounding box center [747, 164] width 703 height 17
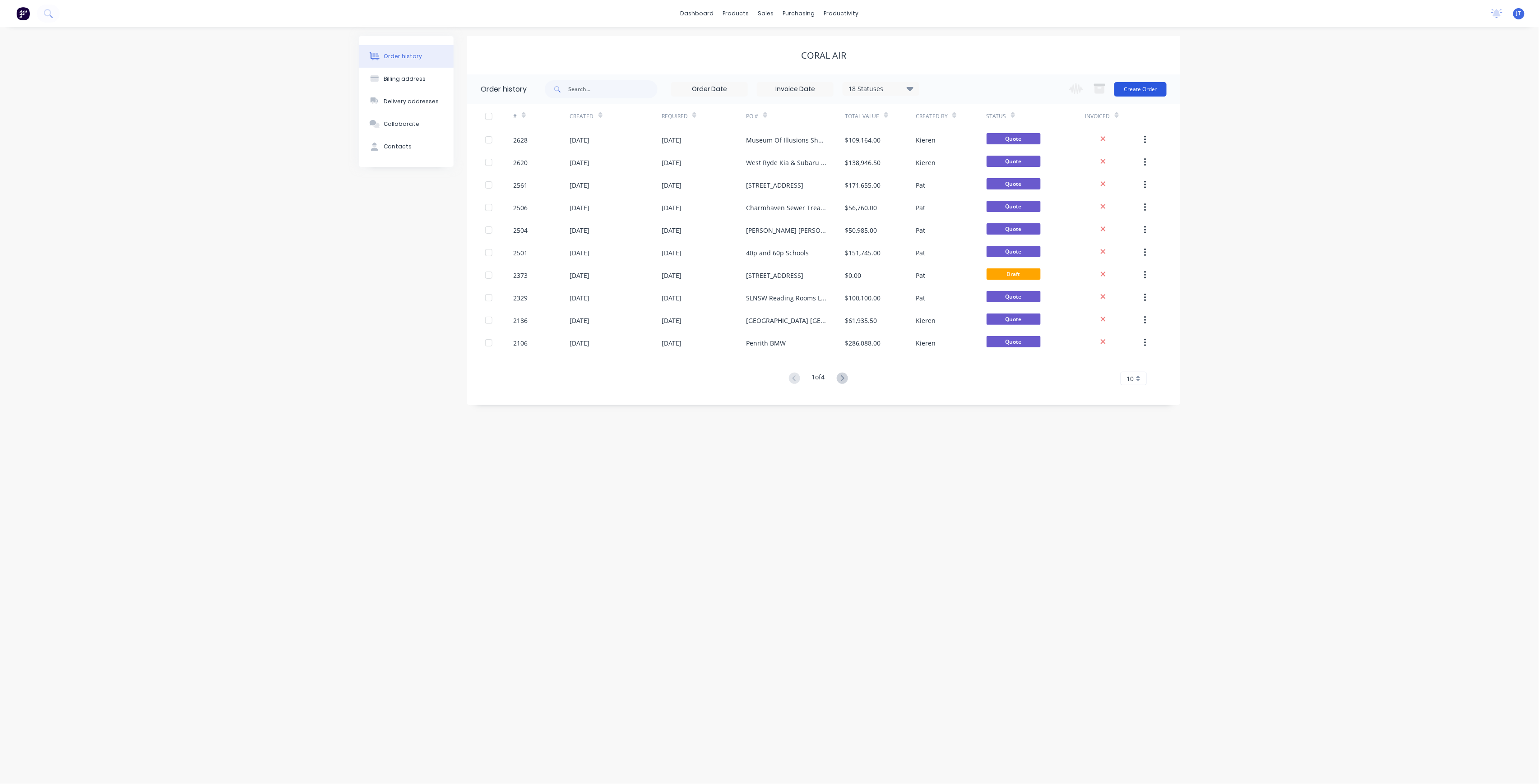
click at [1148, 89] on button "Create Order" at bounding box center [1141, 89] width 53 height 14
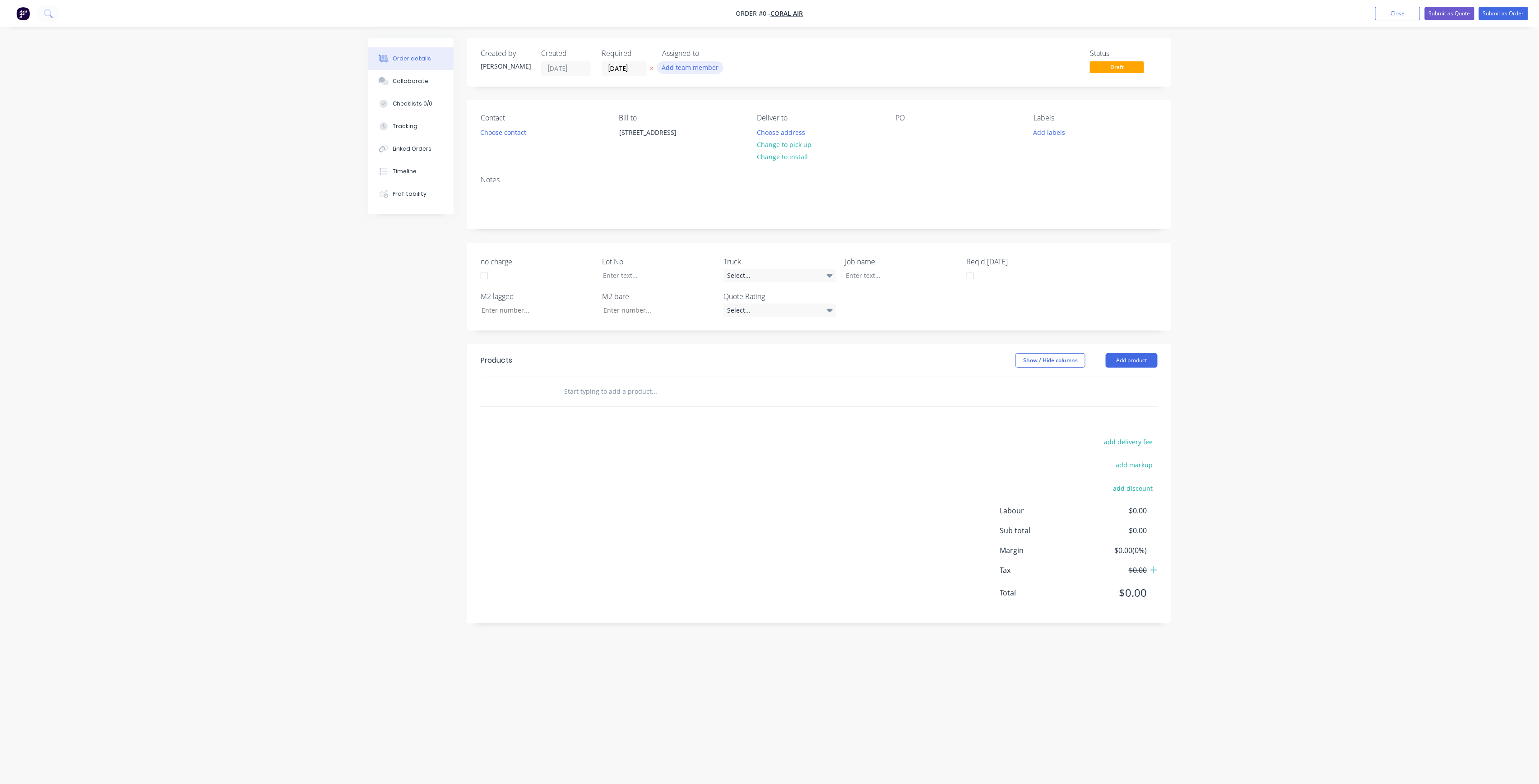
click at [690, 67] on button "Add team member" at bounding box center [690, 67] width 66 height 12
click at [735, 110] on button "[PERSON_NAME] (You)" at bounding box center [730, 118] width 136 height 18
click at [735, 178] on div "[PERSON_NAME]" at bounding box center [735, 181] width 90 height 10
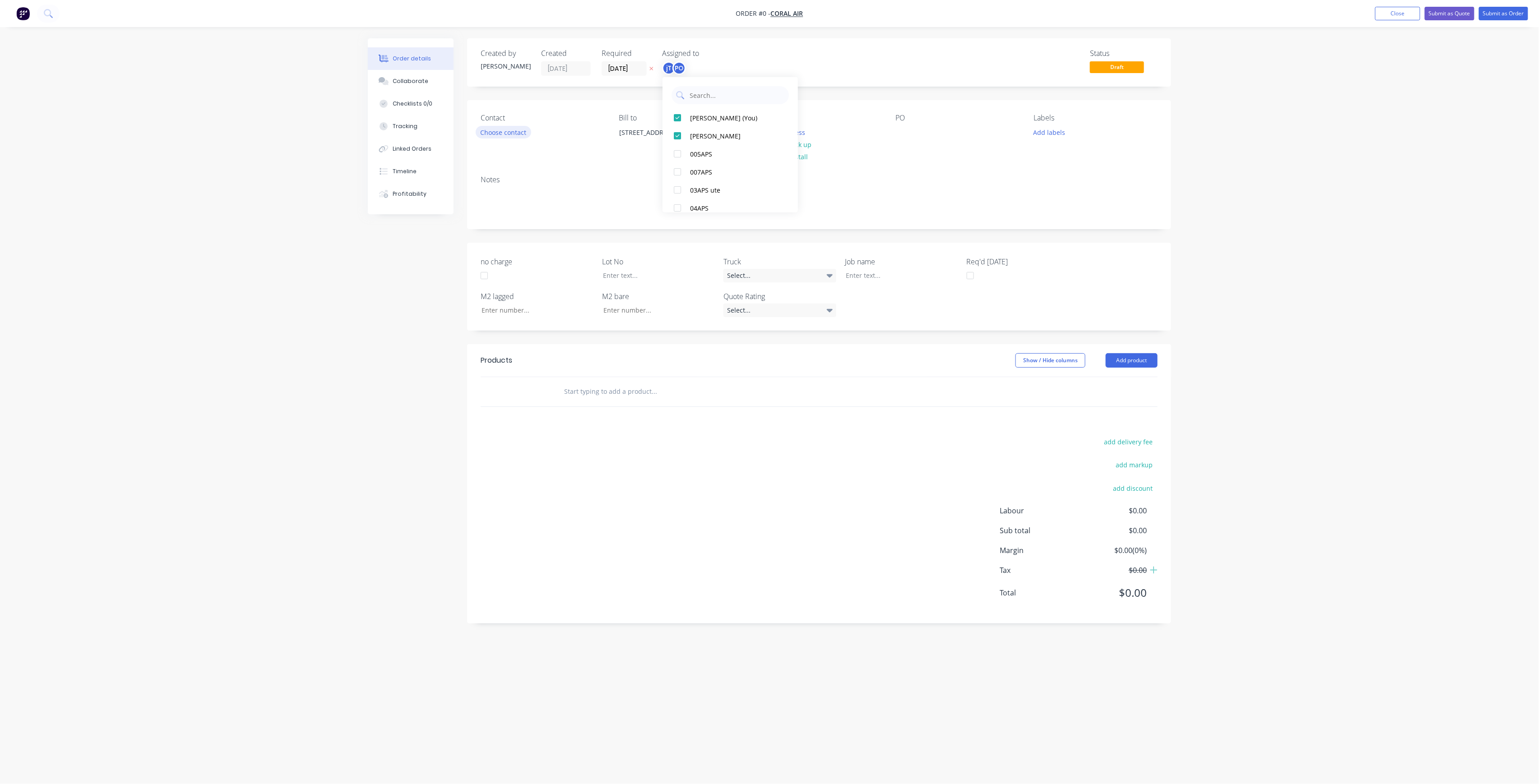
click at [516, 132] on div "Order details Collaborate Checklists 0/0 Tracking Linked Orders Timeline Profit…" at bounding box center [770, 374] width 821 height 673
click at [512, 129] on button "Choose contact" at bounding box center [503, 132] width 56 height 12
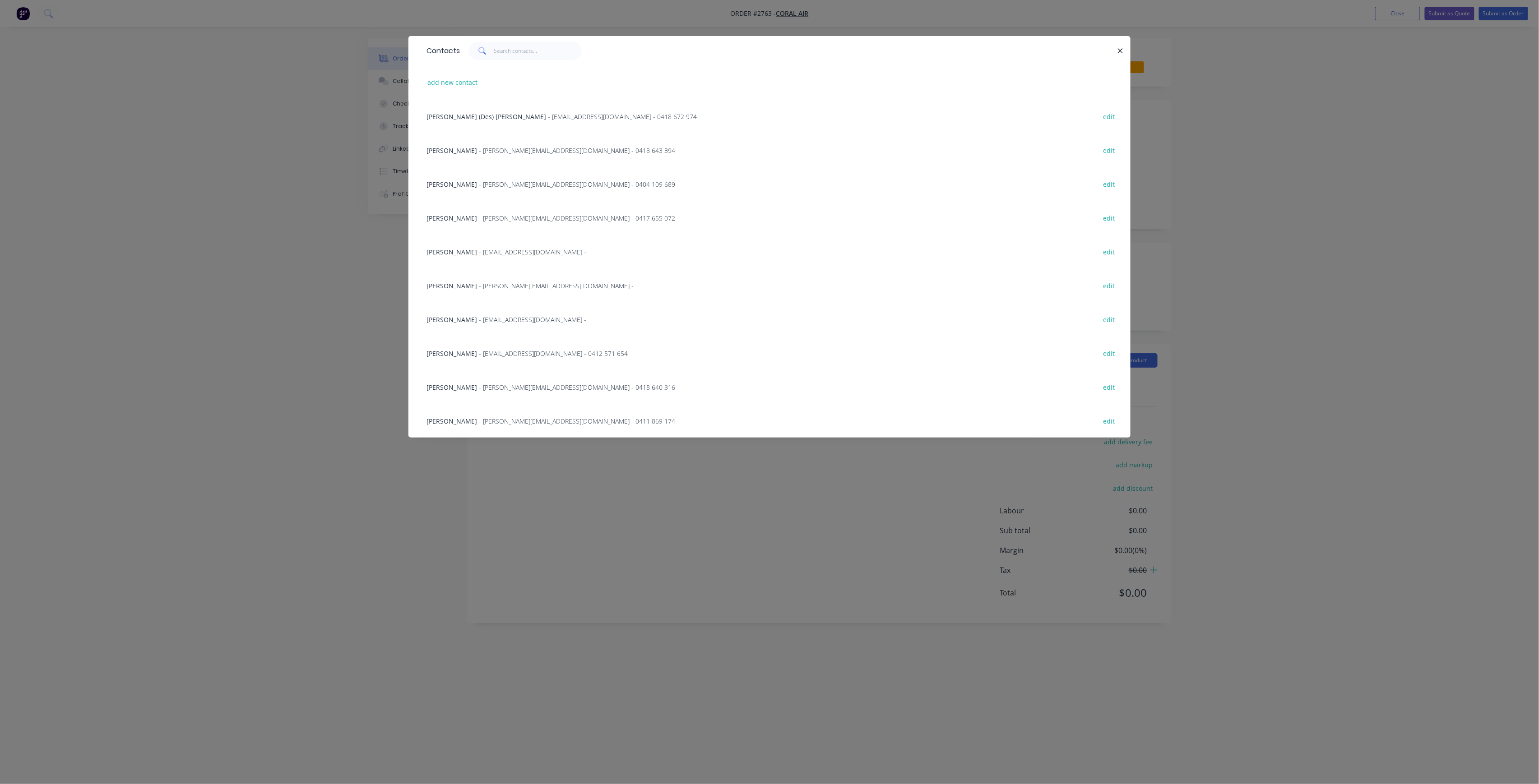
click at [493, 410] on div "[PERSON_NAME] - [PERSON_NAME][EMAIL_ADDRESS][DOMAIN_NAME] - 0411 869 174 edit" at bounding box center [769, 420] width 695 height 34
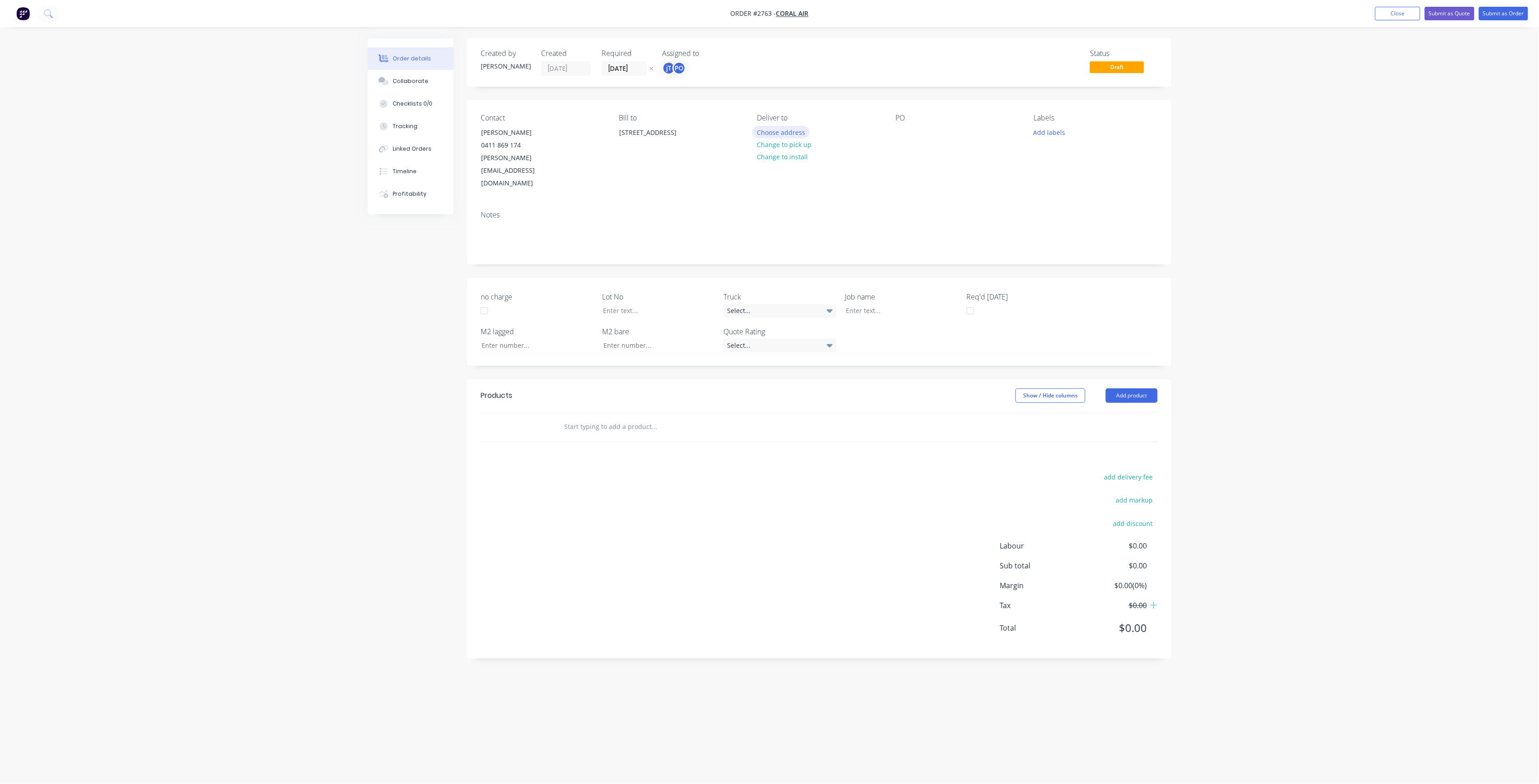
click at [777, 130] on button "Choose address" at bounding box center [781, 132] width 58 height 12
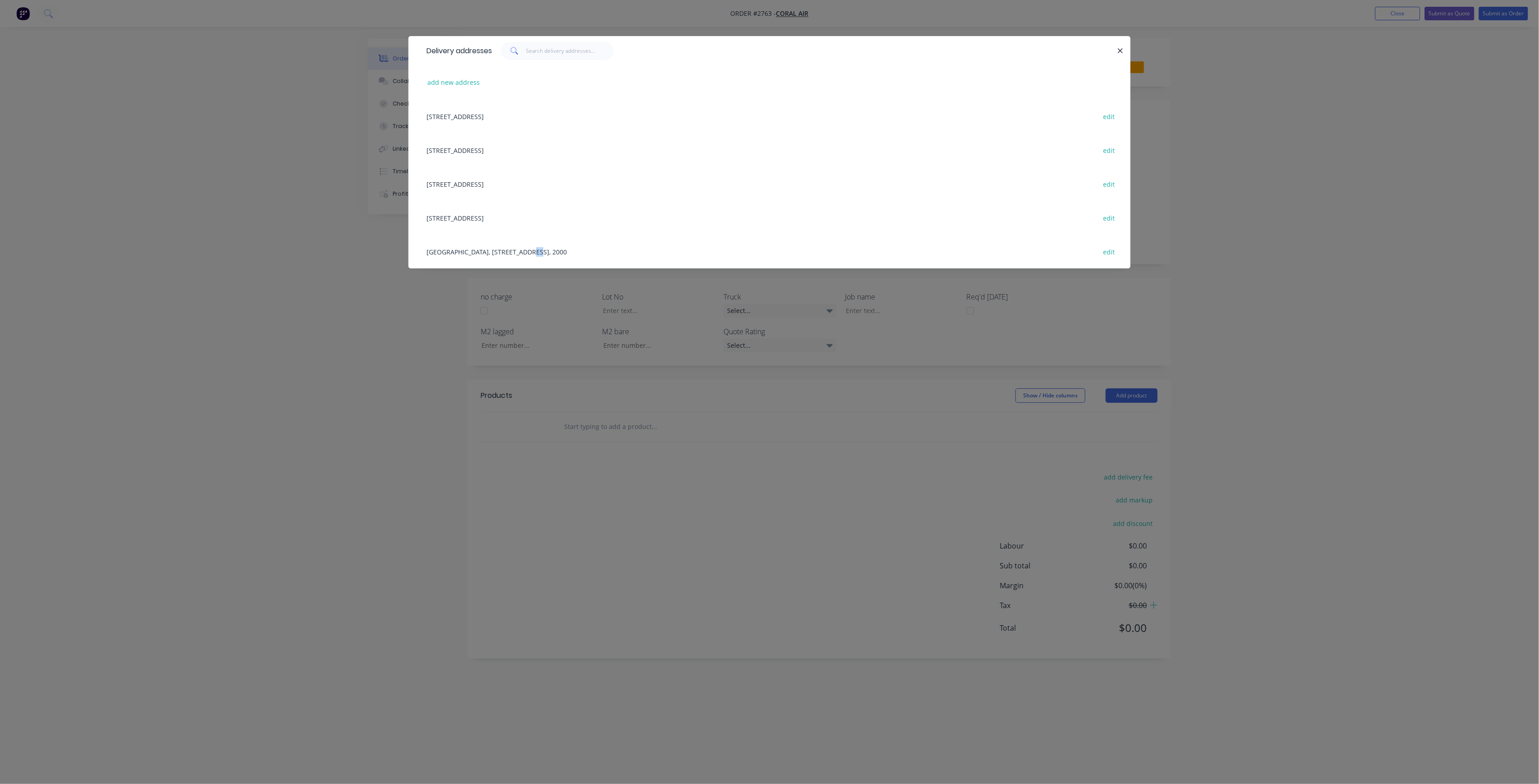
click at [524, 237] on div "[GEOGRAPHIC_DATA], [STREET_ADDRESS], 2000 edit" at bounding box center [769, 251] width 695 height 34
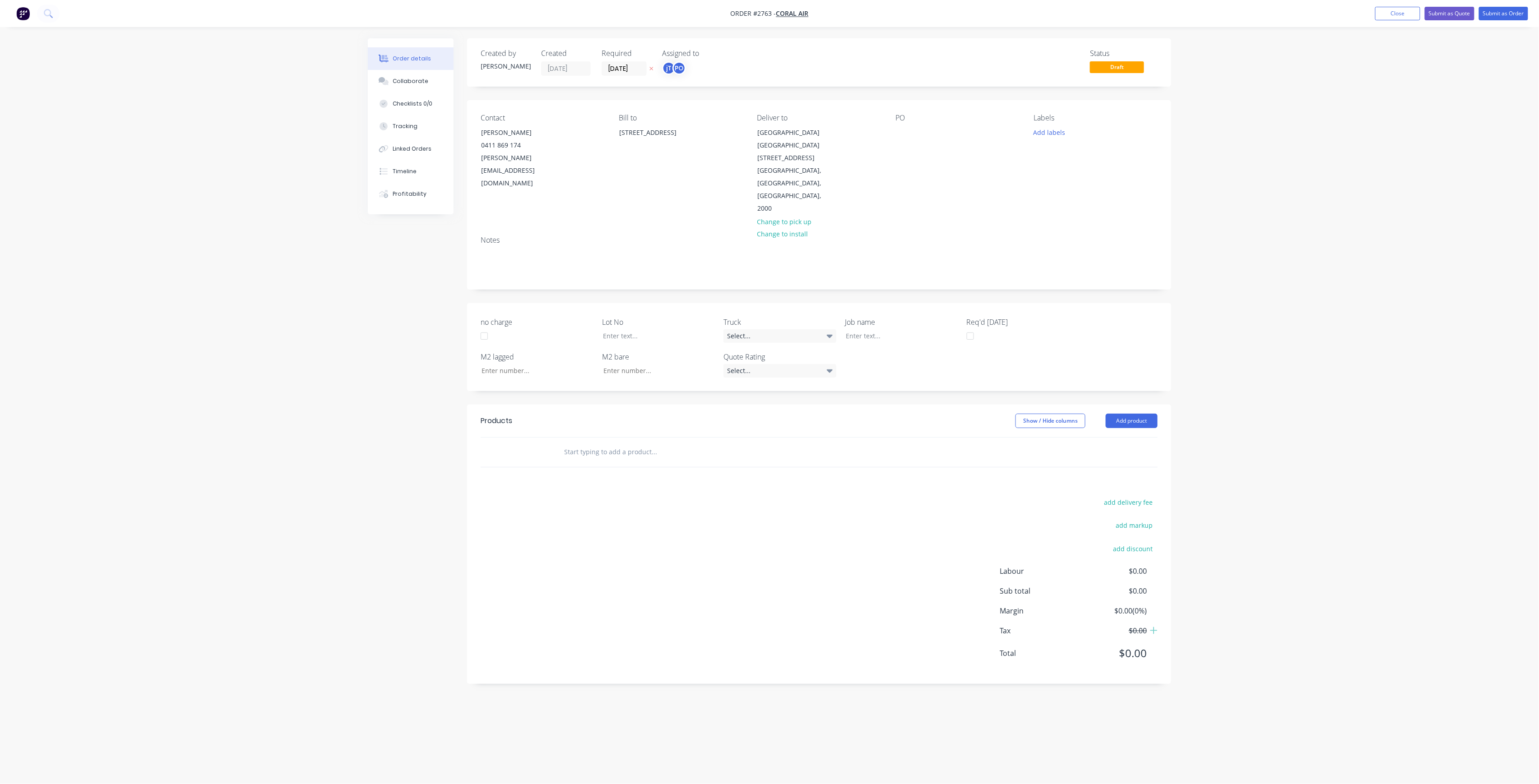
click at [910, 128] on div "PO" at bounding box center [957, 164] width 124 height 102
click at [905, 131] on div at bounding box center [903, 133] width 14 height 13
click at [1060, 134] on button "Add labels" at bounding box center [1049, 132] width 41 height 12
click at [1103, 190] on button "Create new label" at bounding box center [1102, 186] width 117 height 14
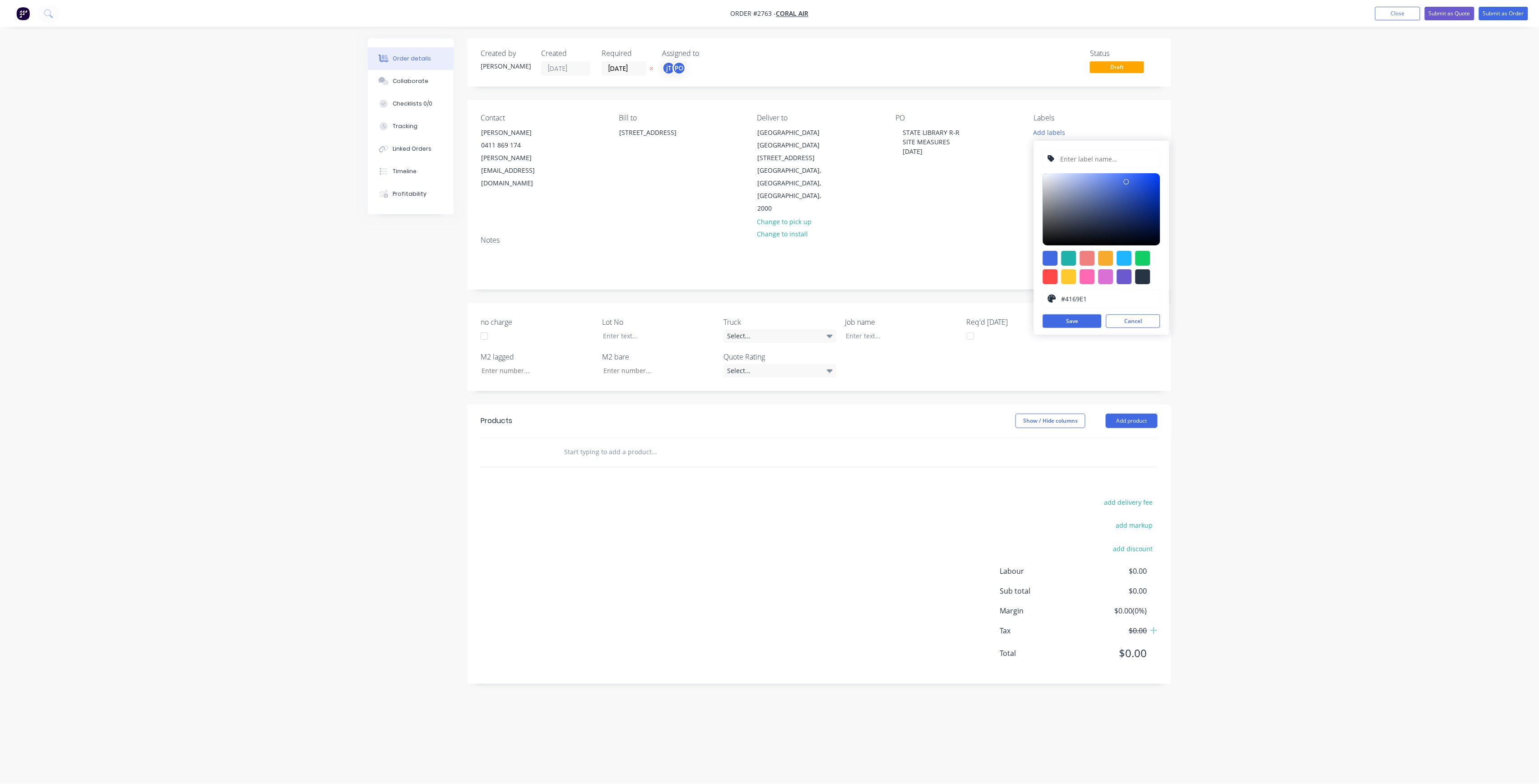
click at [1103, 164] on input "text" at bounding box center [1107, 159] width 96 height 17
type input "LOT-319"
click at [1075, 322] on button "Save" at bounding box center [1072, 321] width 59 height 14
click at [1135, 313] on div "LOT-319 #4169E1 hex #4169E1 Save Cancel" at bounding box center [1102, 238] width 136 height 194
click at [1134, 316] on button "Cancel" at bounding box center [1133, 321] width 54 height 14
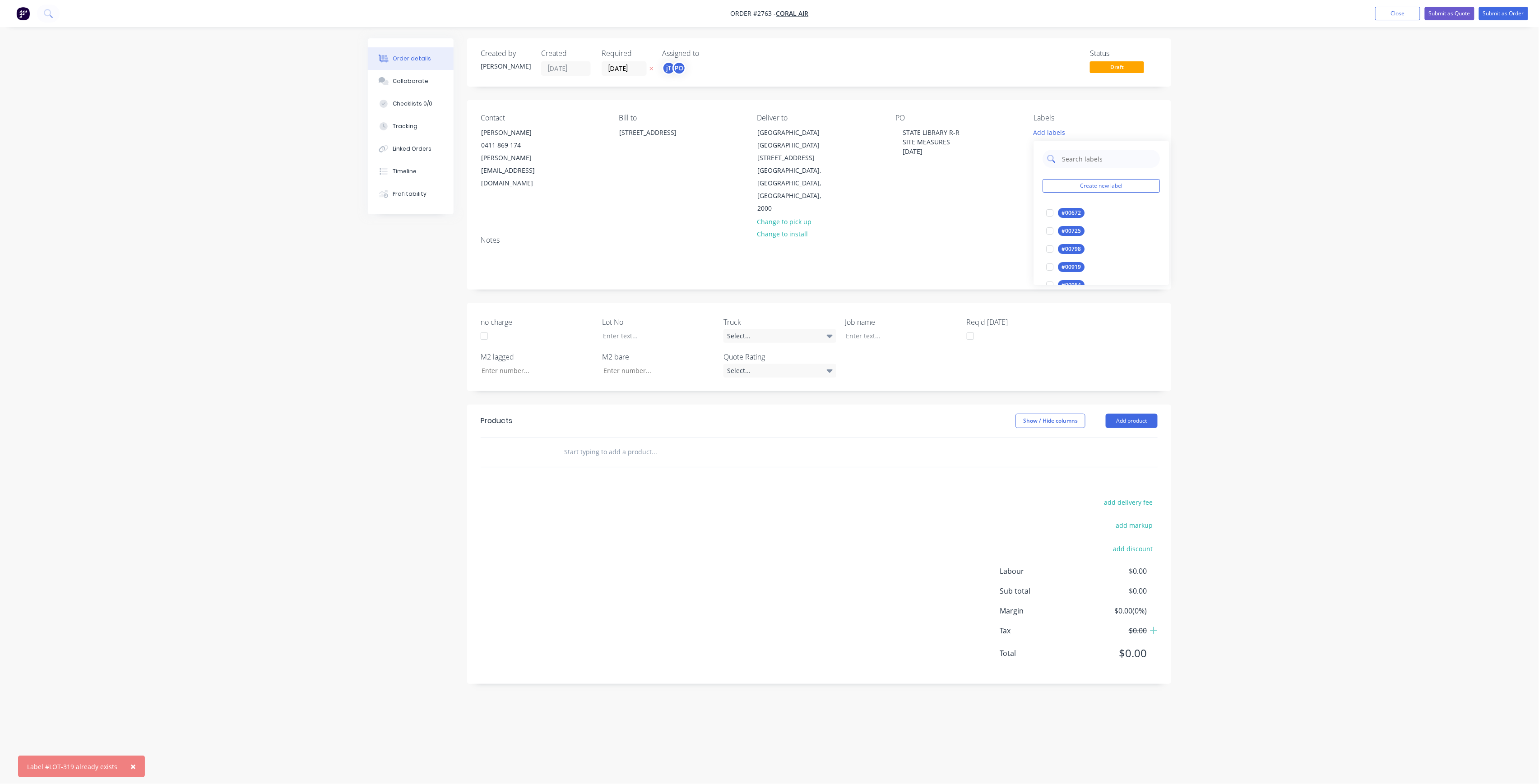
click at [1111, 155] on input "text" at bounding box center [1109, 159] width 94 height 18
click at [1071, 217] on div "LOT-319" at bounding box center [1072, 213] width 29 height 10
click at [1099, 158] on input "LOT-319" at bounding box center [1109, 155] width 94 height 18
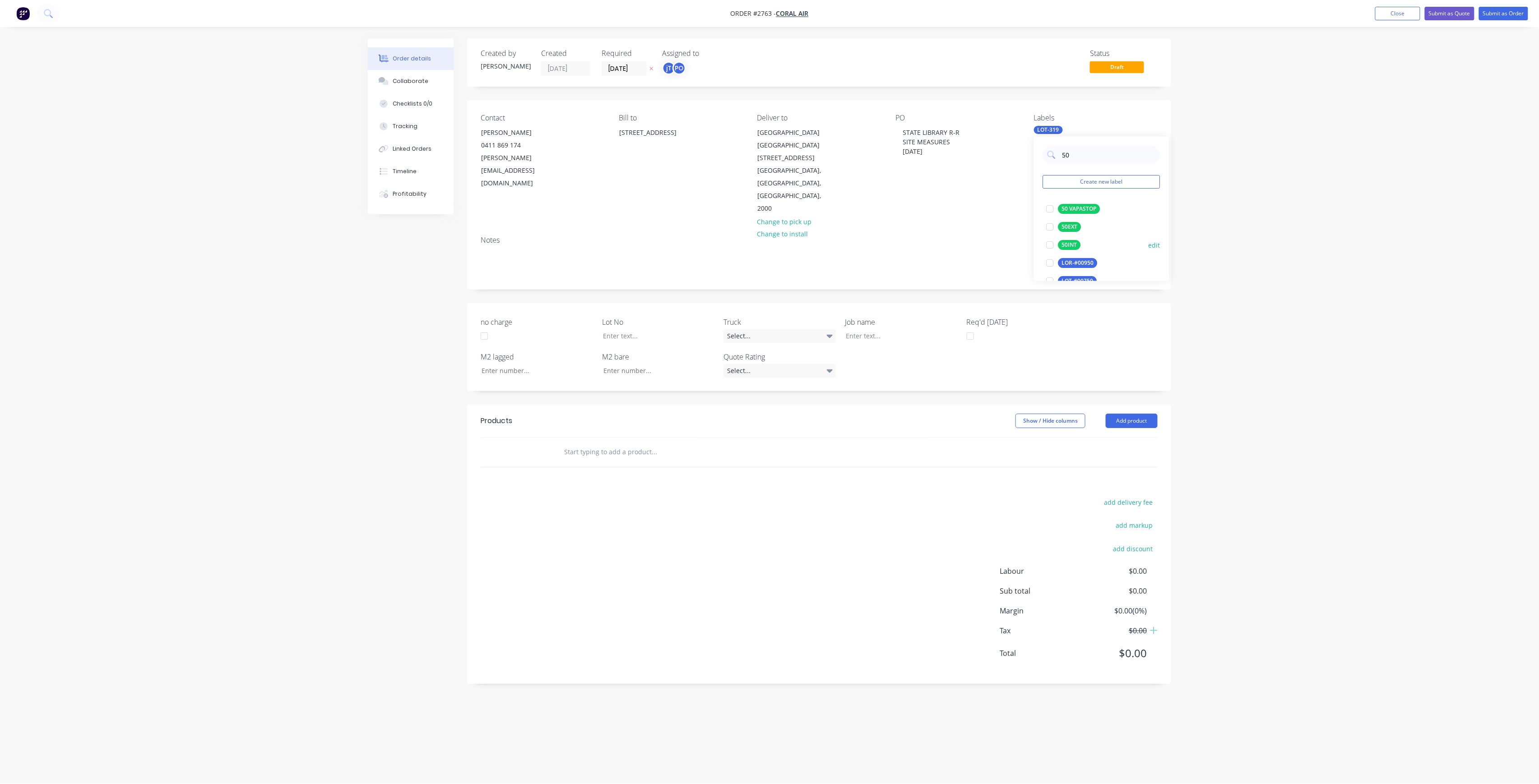
click at [1067, 242] on div "50INT" at bounding box center [1069, 245] width 23 height 10
click at [1083, 150] on input "50" at bounding box center [1109, 155] width 94 height 18
type input "MAIN"
click at [1080, 205] on div "Main Contract" at bounding box center [1080, 208] width 45 height 10
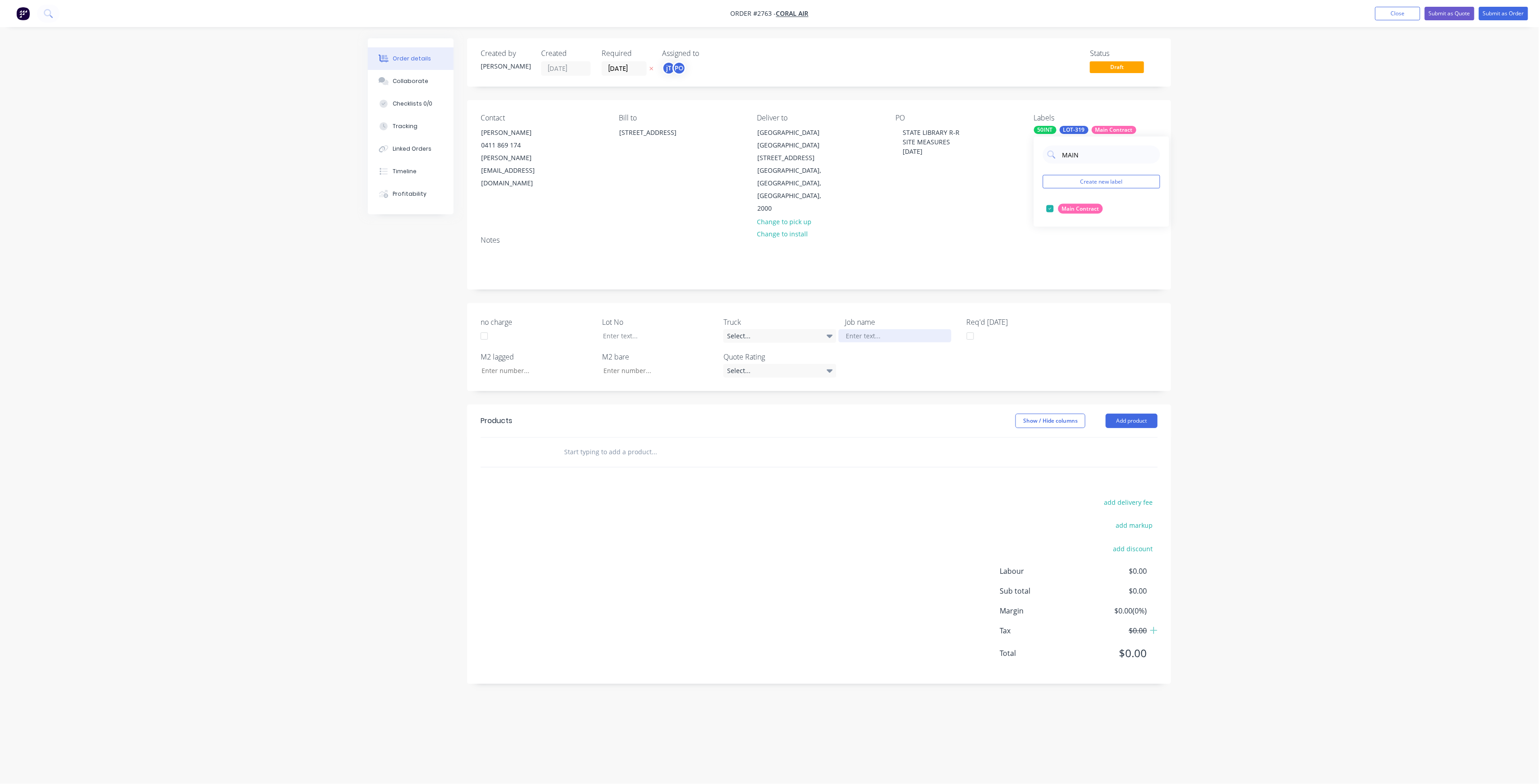
click at [867, 329] on div at bounding box center [895, 336] width 113 height 13
drag, startPoint x: 665, startPoint y: 312, endPoint x: 667, endPoint y: 304, distance: 8.2
click at [665, 329] on div at bounding box center [652, 336] width 113 height 13
drag, startPoint x: 648, startPoint y: 450, endPoint x: 651, endPoint y: 441, distance: 9.5
click at [648, 462] on input "text" at bounding box center [654, 471] width 180 height 18
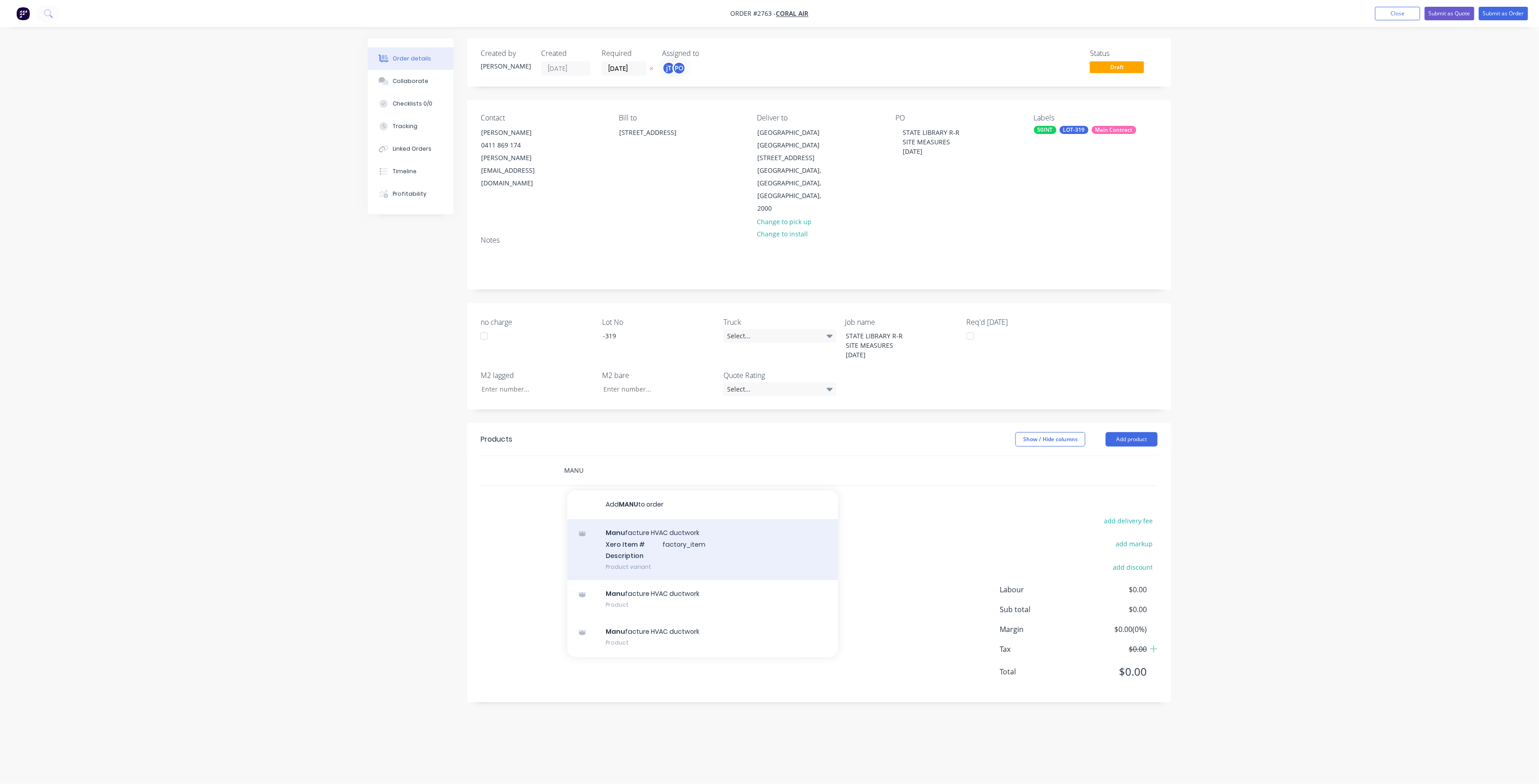
type input "MANU"
click at [661, 528] on div "Manu facture HVAC ductwork Xero Item # factory_item Description Product variant" at bounding box center [703, 549] width 271 height 61
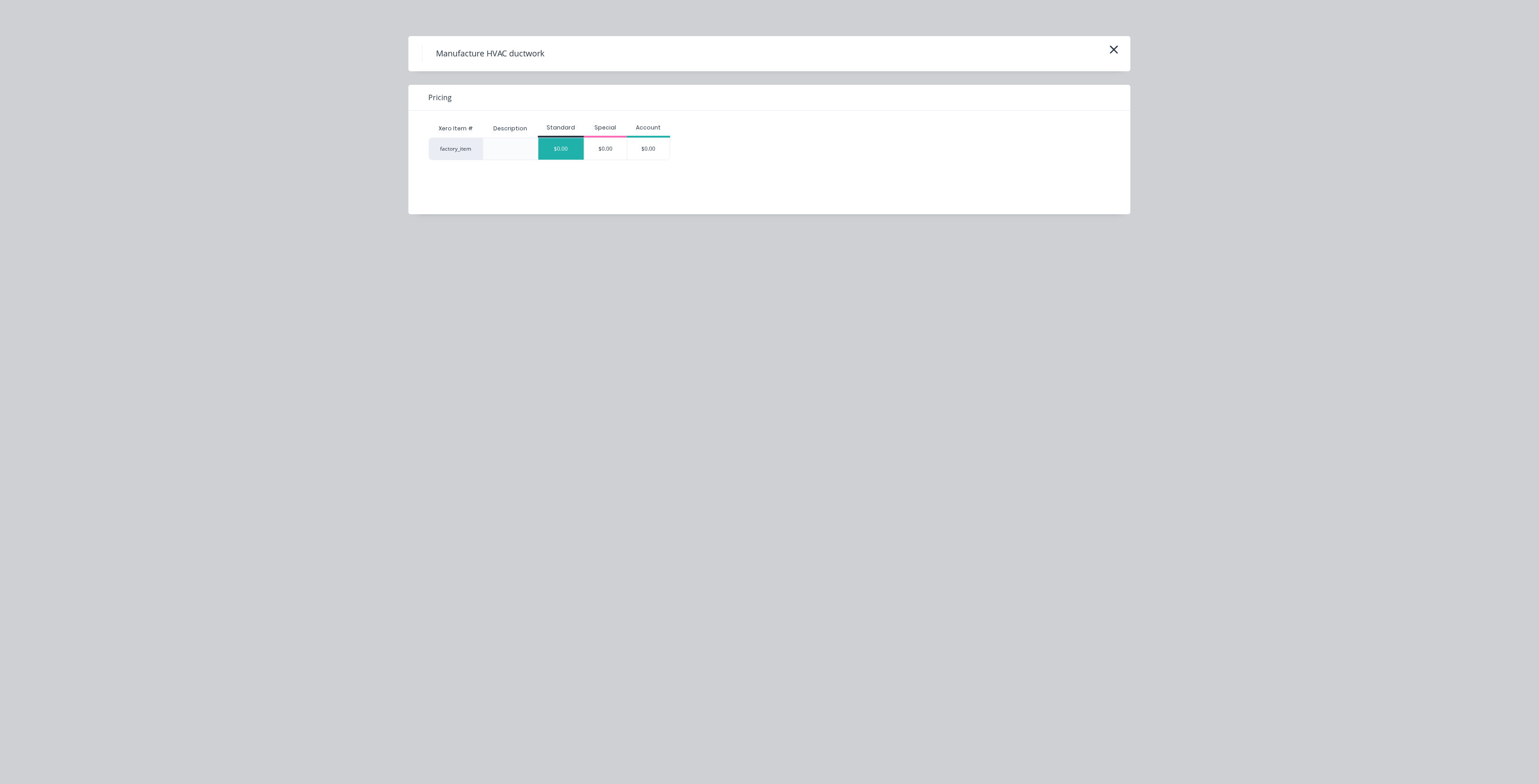
click at [554, 157] on div "$0.00" at bounding box center [561, 149] width 45 height 21
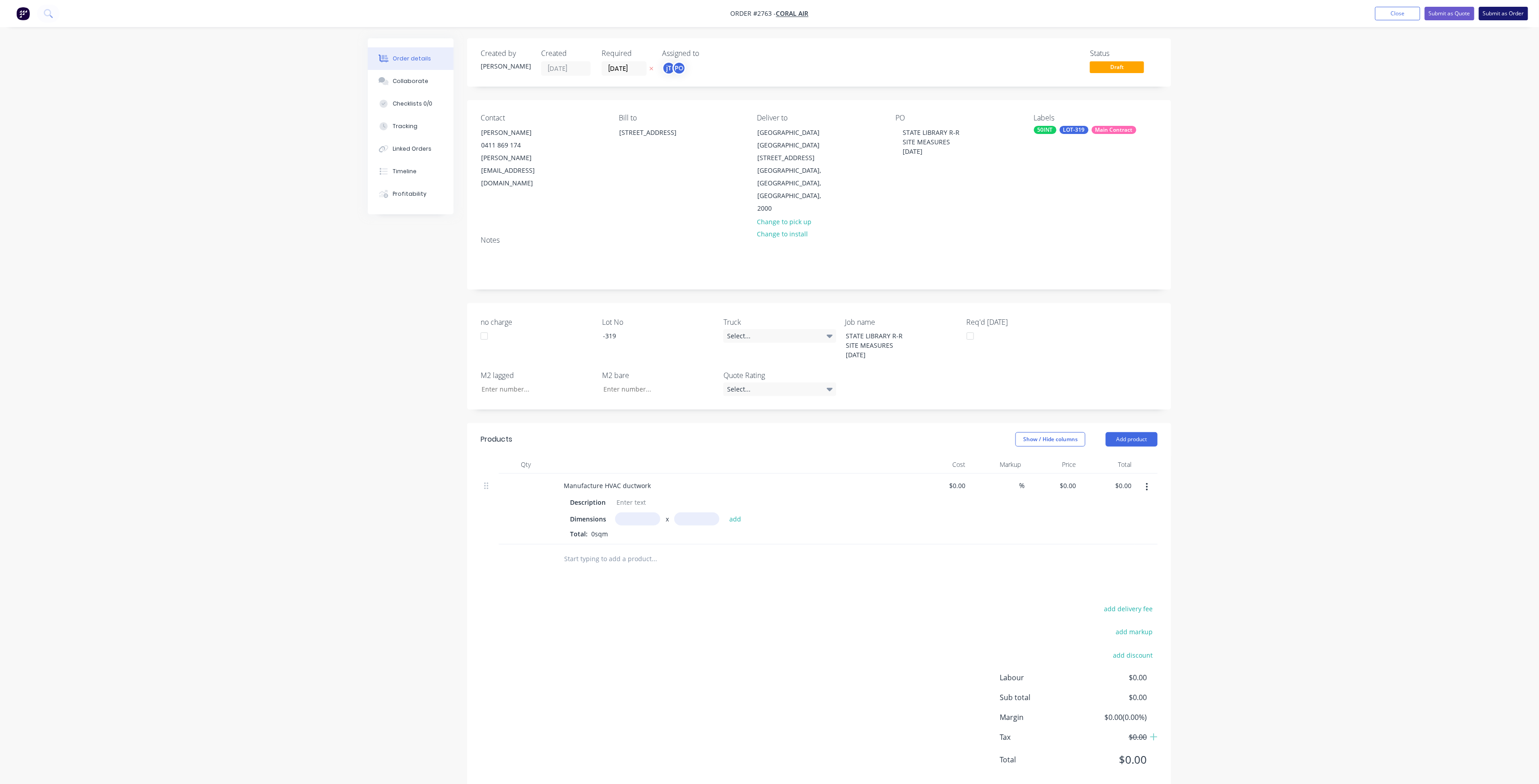
click at [1495, 10] on button "Submit as Order" at bounding box center [1504, 13] width 49 height 14
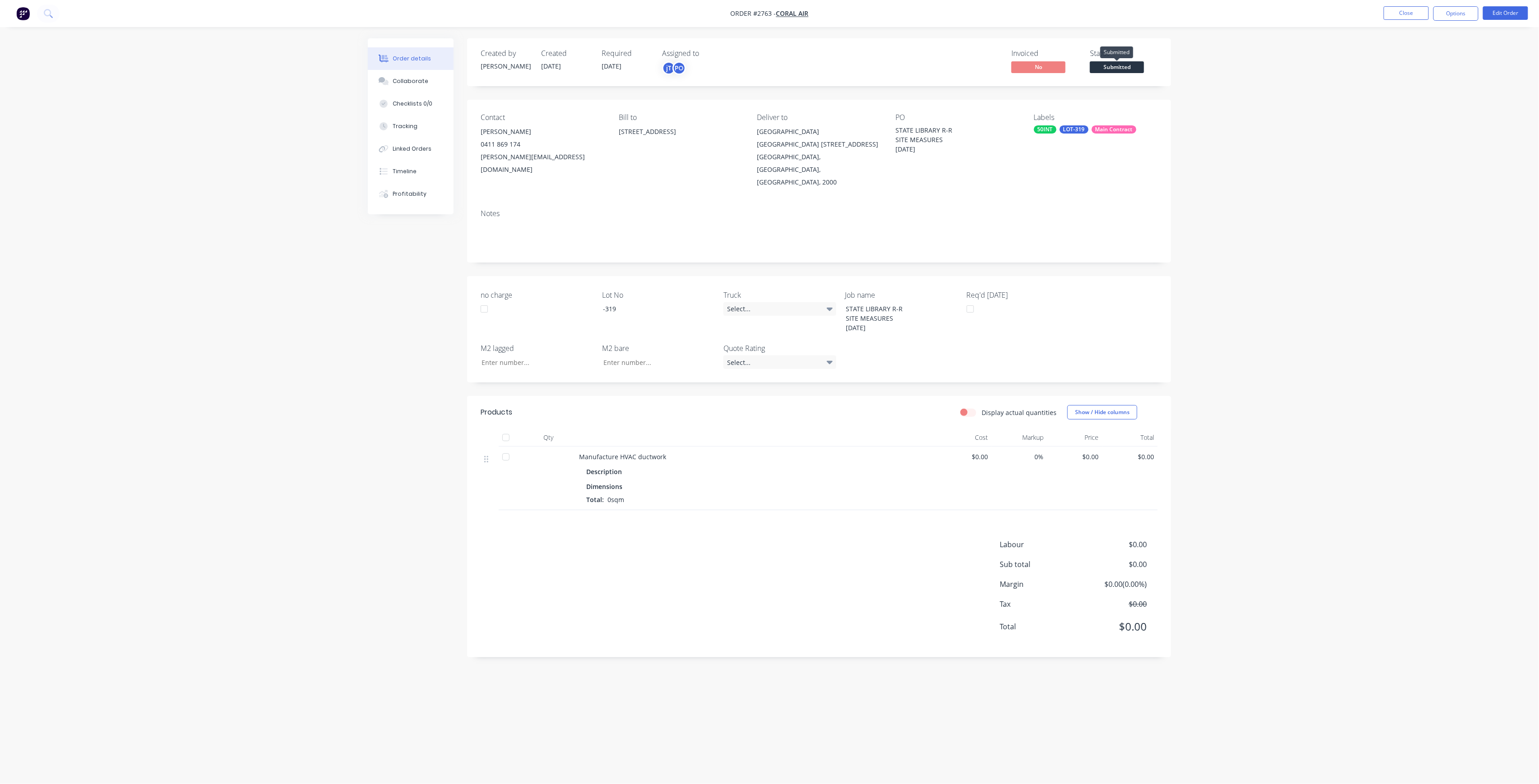
click at [1126, 67] on span "Submitted" at bounding box center [1117, 67] width 54 height 11
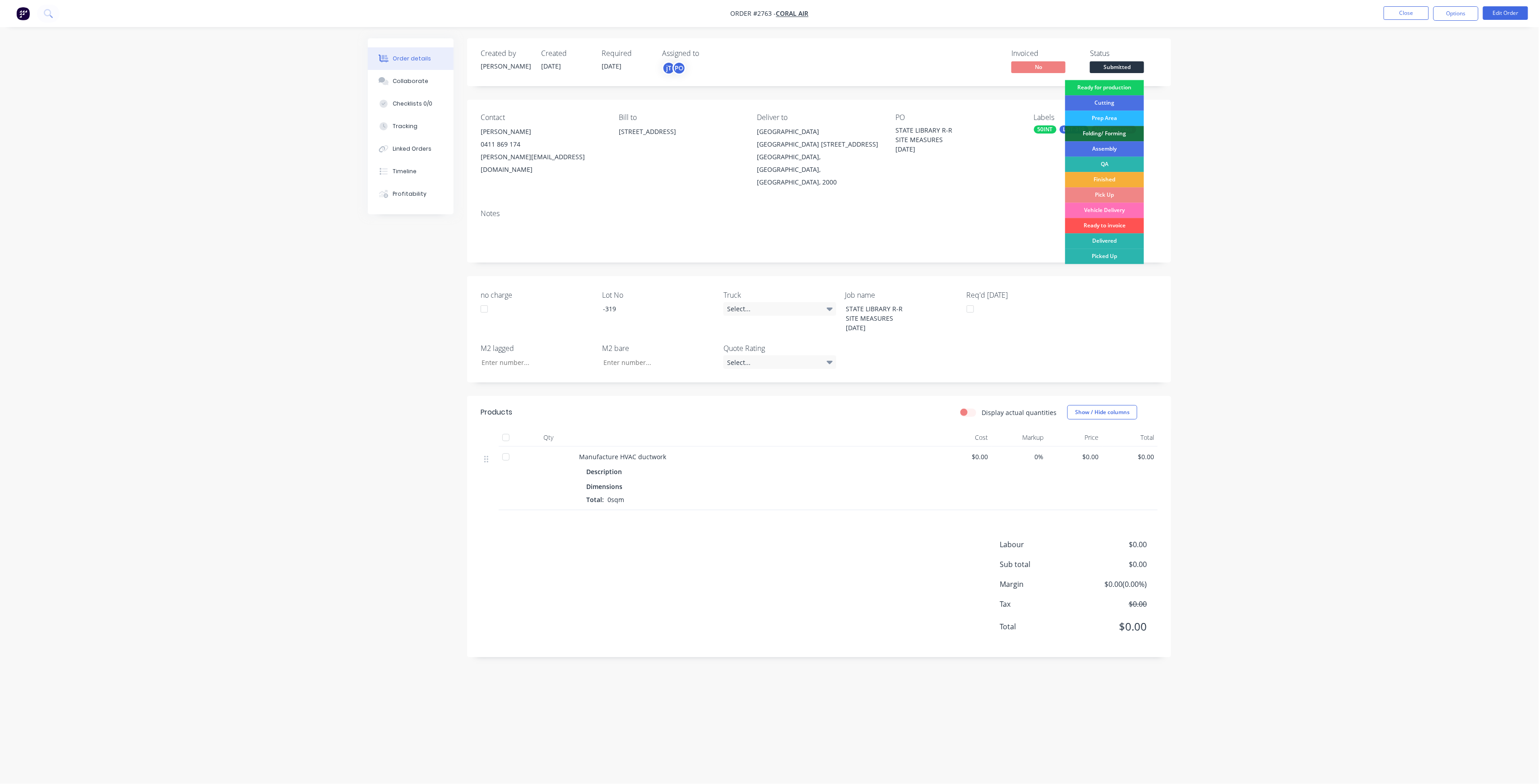
click at [1133, 87] on div "Ready for production" at bounding box center [1105, 88] width 79 height 16
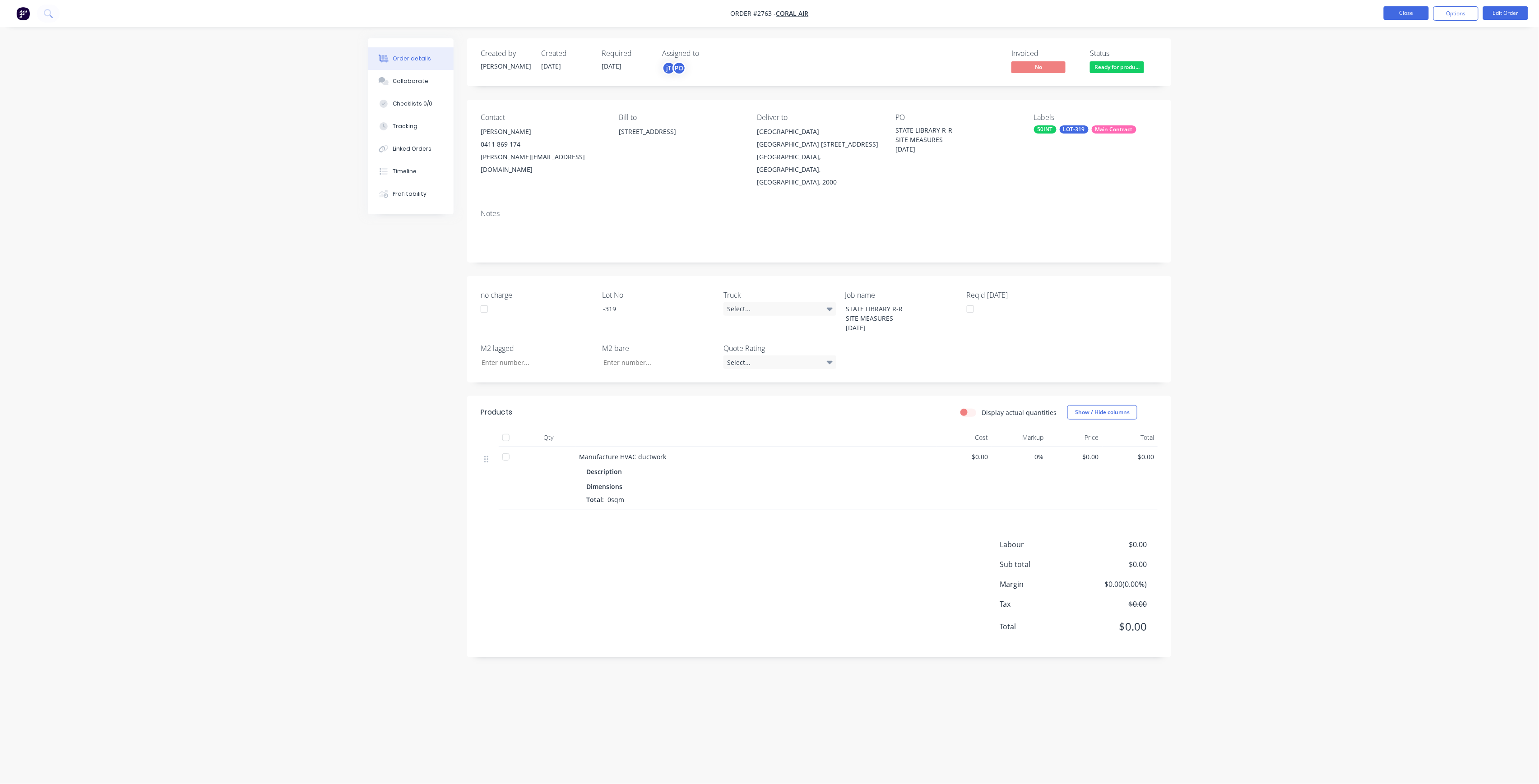
click at [1412, 9] on button "Close" at bounding box center [1406, 13] width 45 height 14
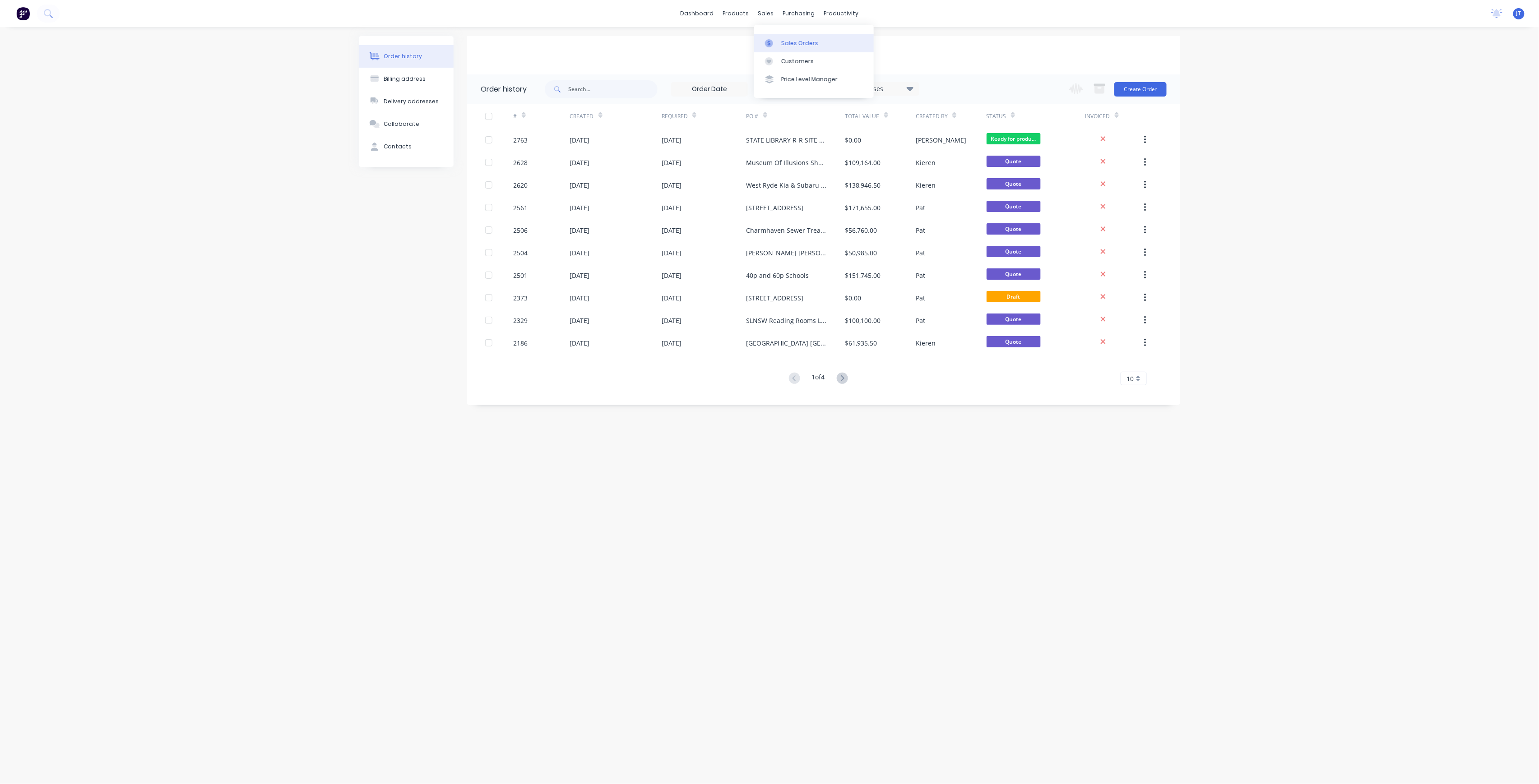
click at [783, 40] on div "Sales Orders" at bounding box center [800, 44] width 37 height 8
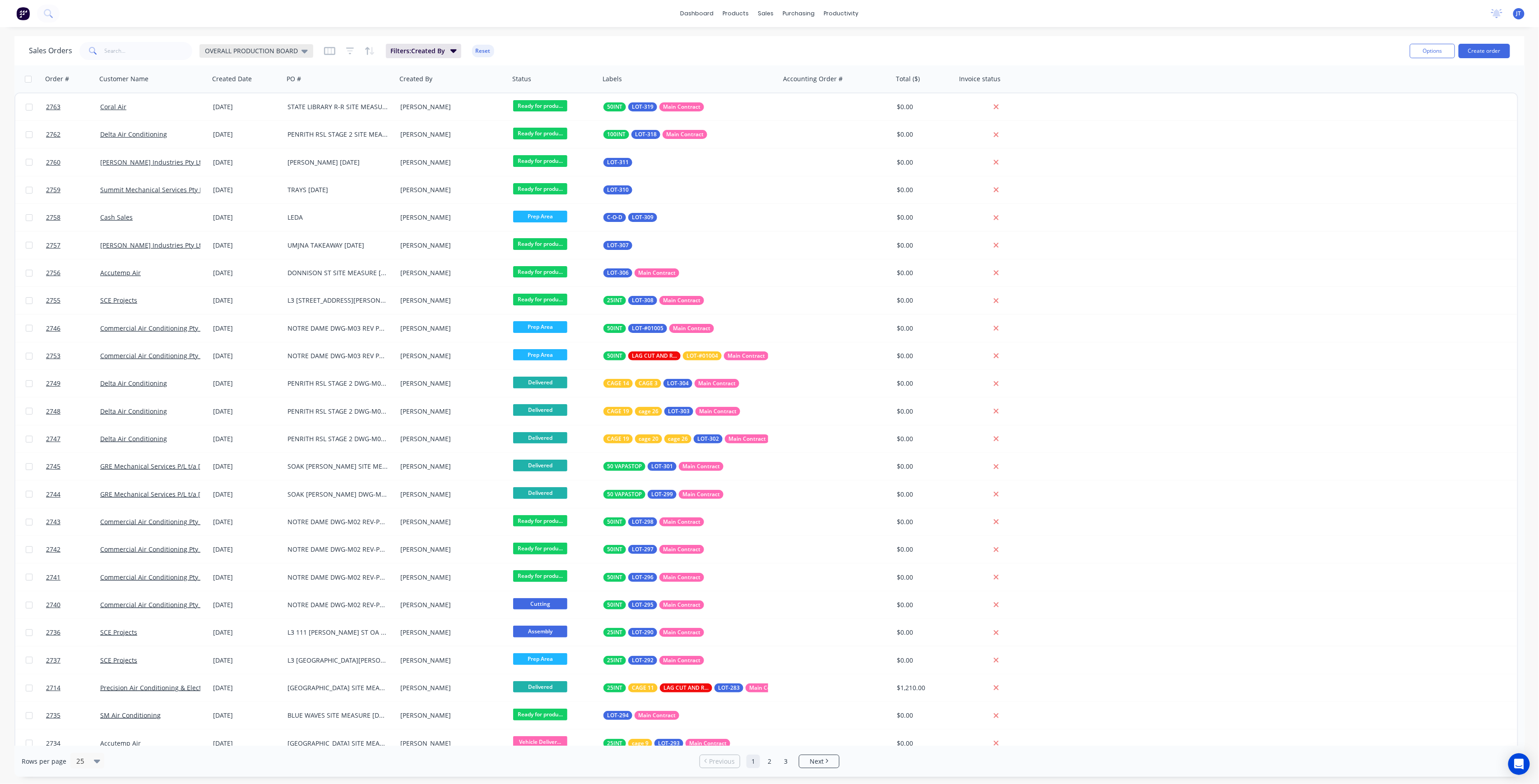
click at [249, 54] on span "OVERALL PRODUCTION BOARD" at bounding box center [252, 51] width 93 height 10
click at [231, 127] on button "None" at bounding box center [253, 127] width 103 height 10
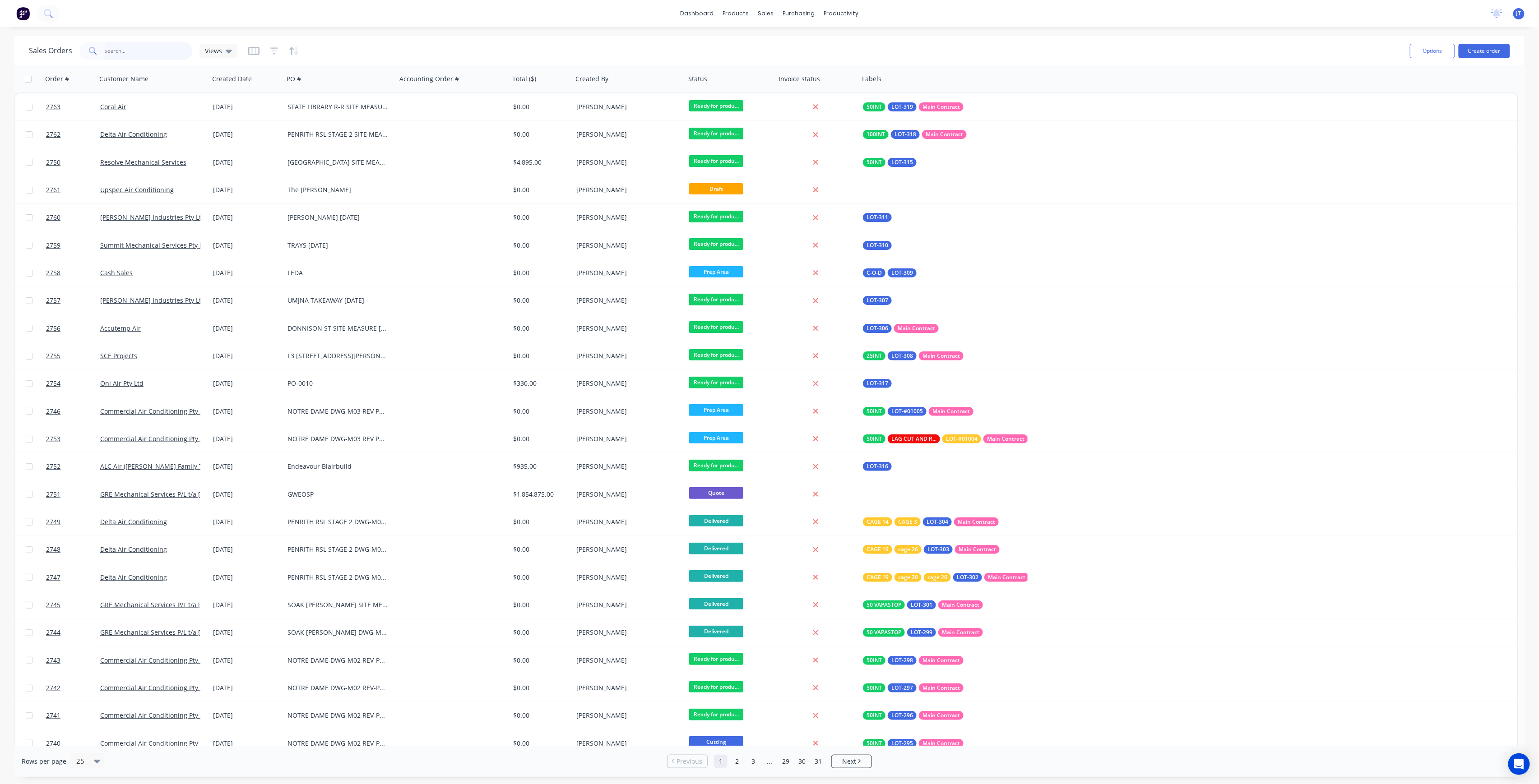
click at [148, 60] on input "text" at bounding box center [148, 51] width 88 height 18
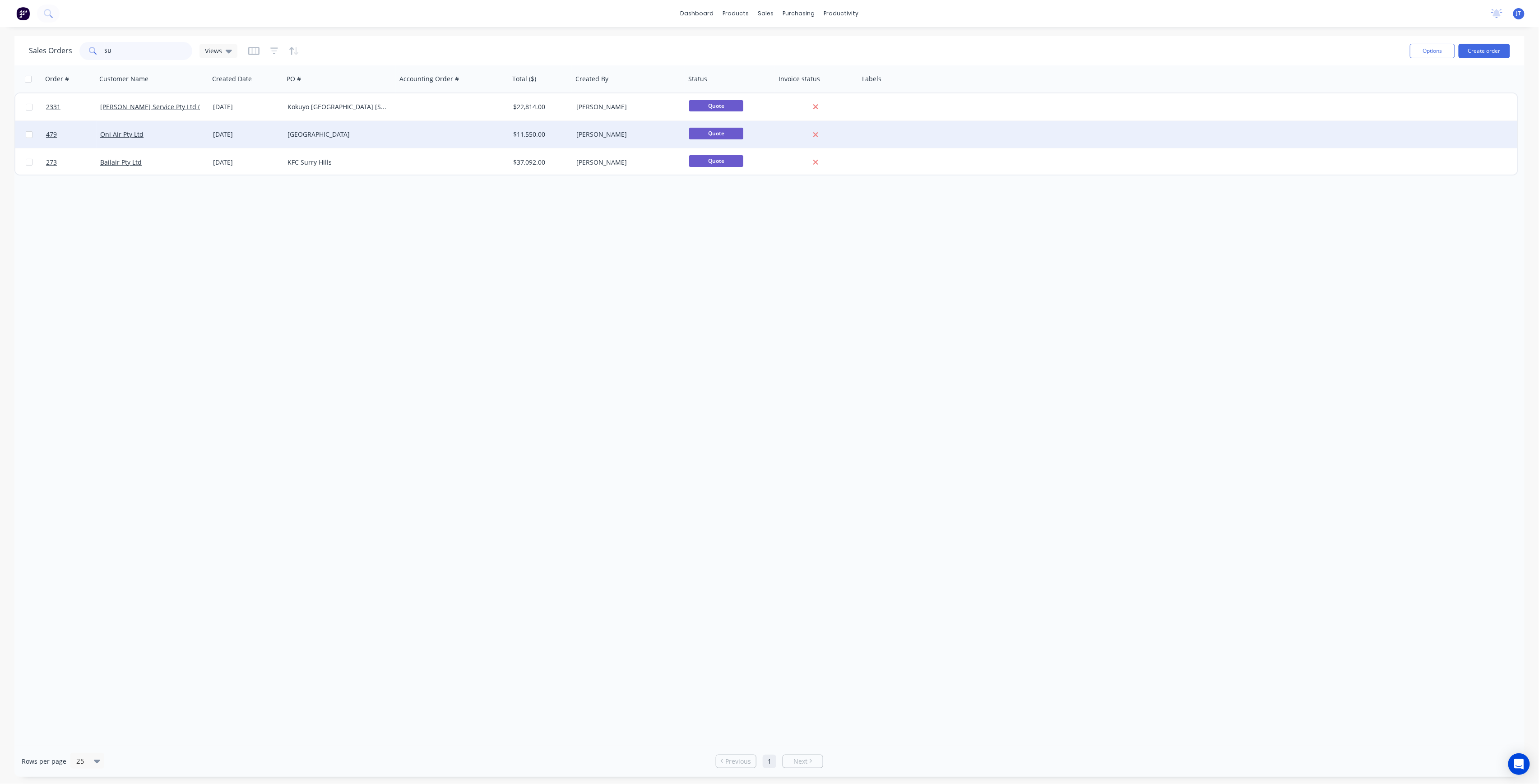
type input "S"
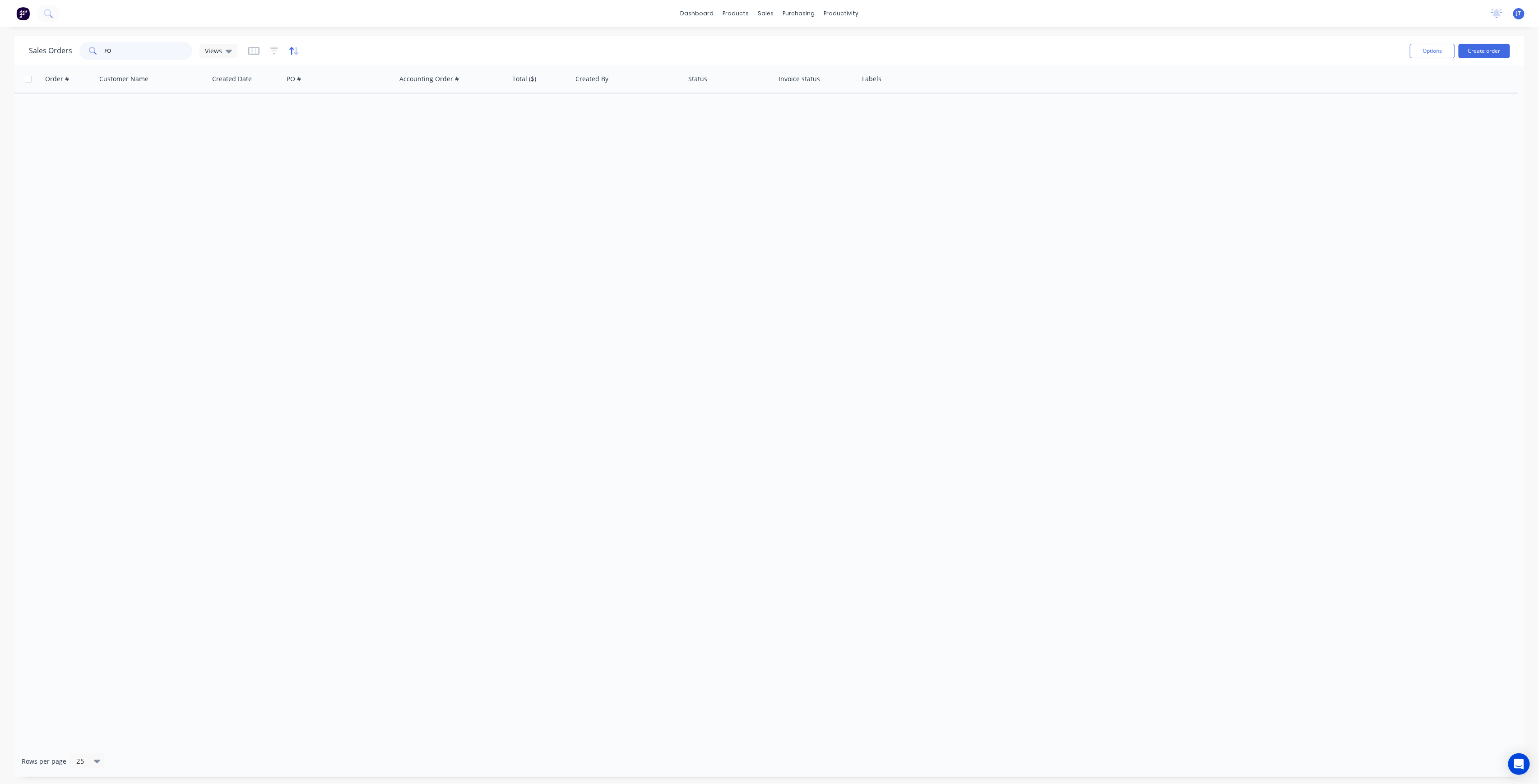
type input "F"
